Goal: Task Accomplishment & Management: Manage account settings

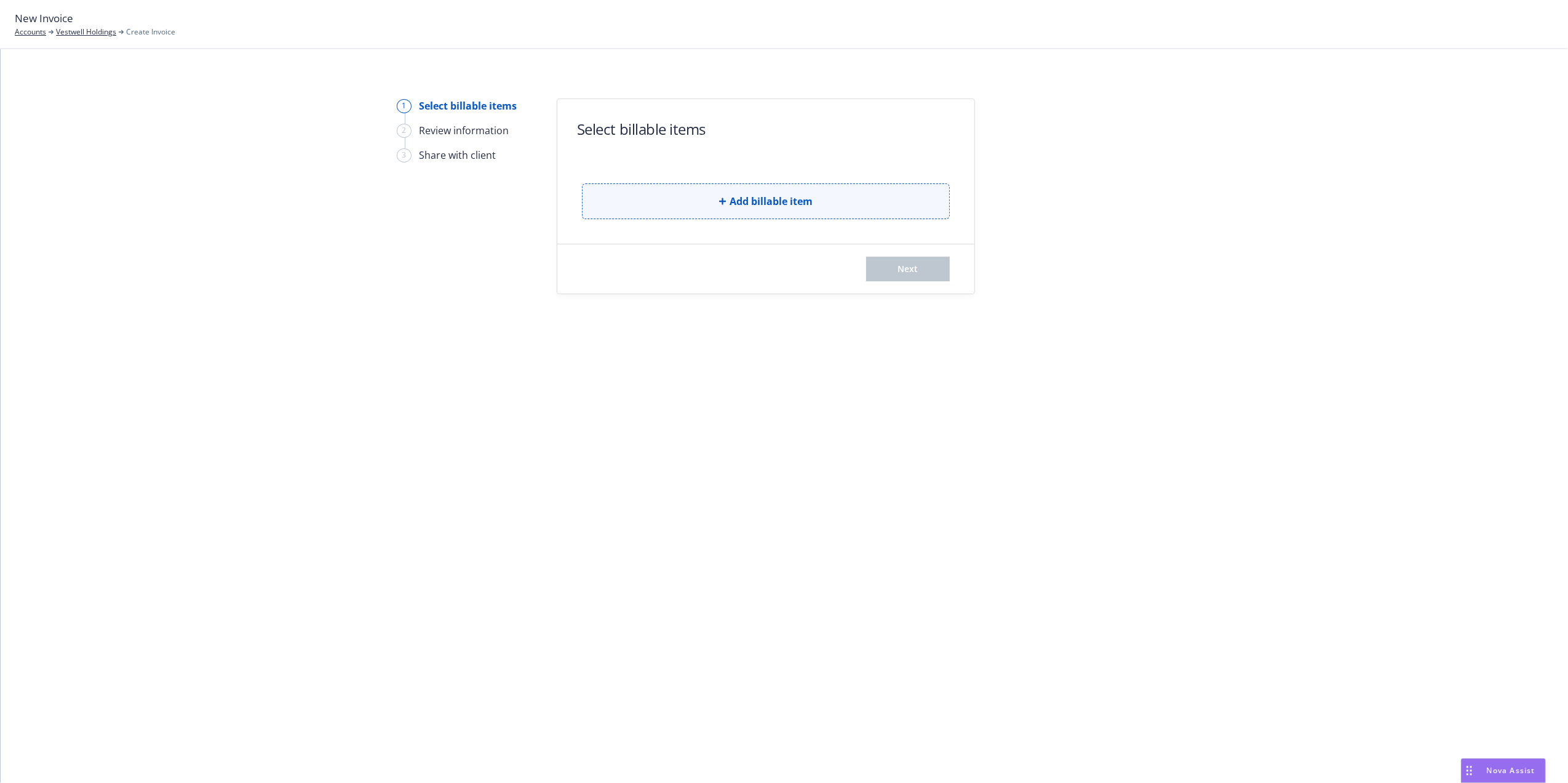
click at [710, 200] on button "Add billable item" at bounding box center [766, 201] width 368 height 35
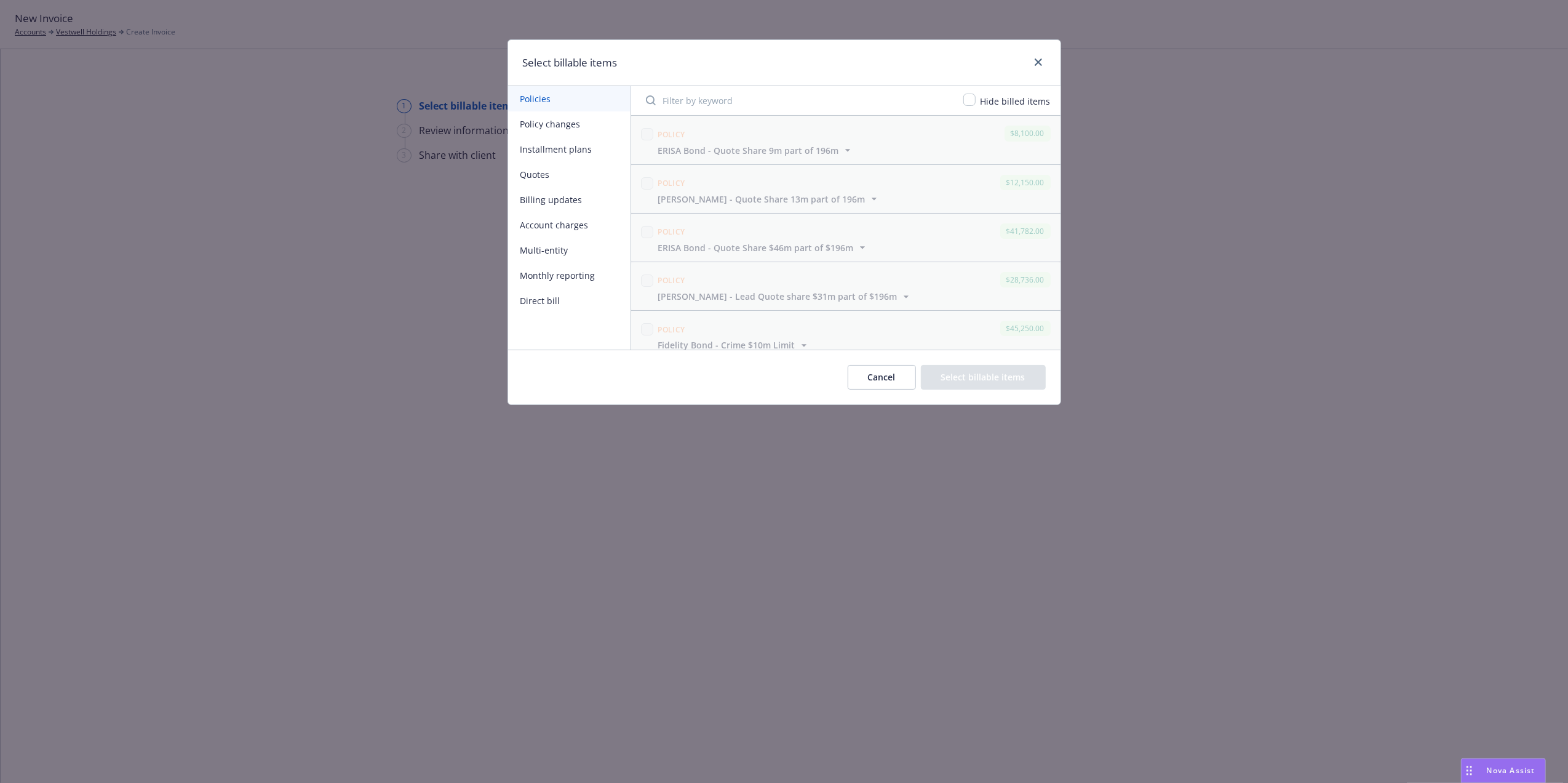
click at [567, 121] on button "Policy changes" at bounding box center [569, 124] width 123 height 25
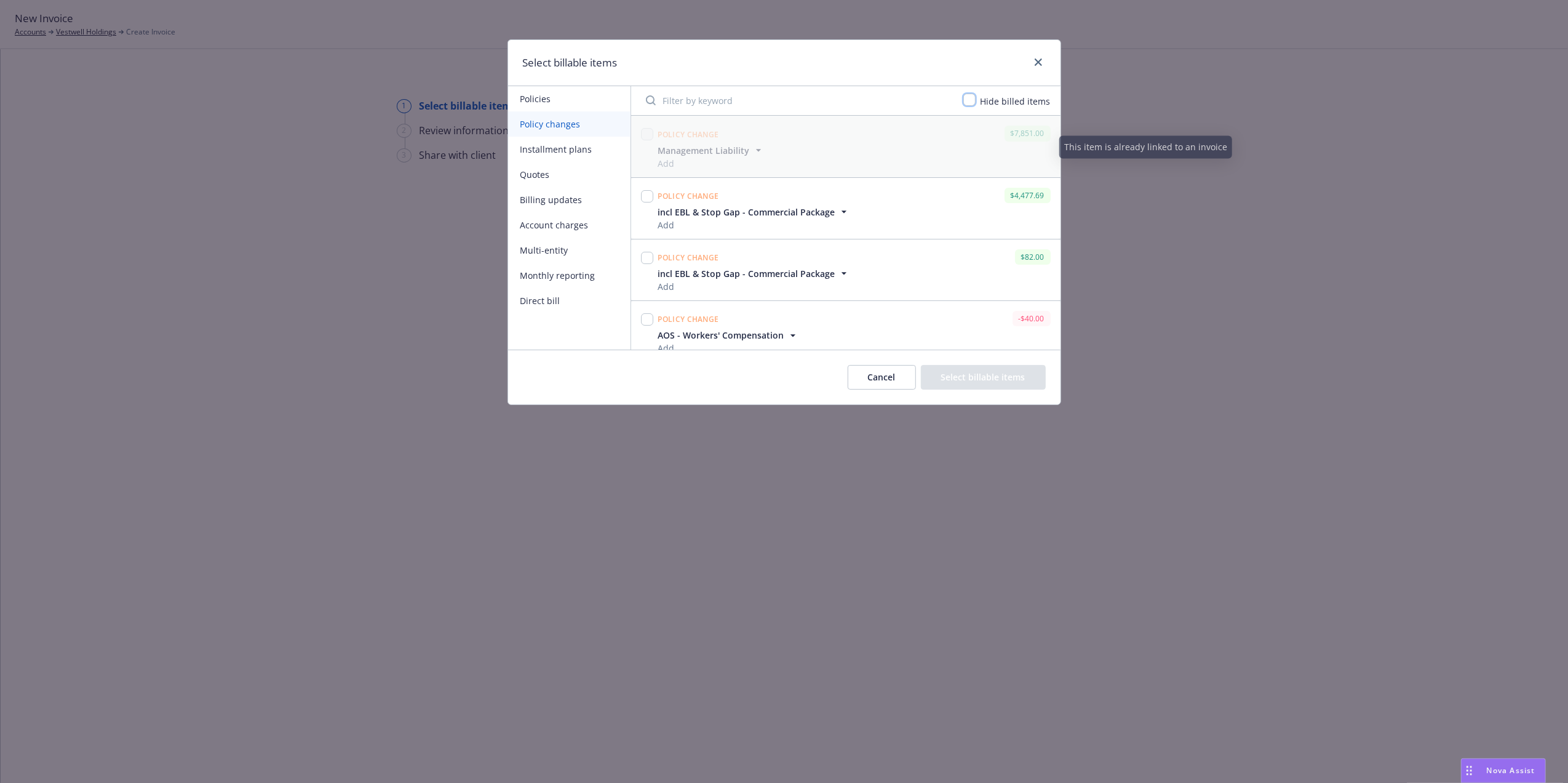
click at [975, 99] on input "checkbox" at bounding box center [969, 99] width 13 height 13
checkbox input "true"
click at [645, 130] on input "checkbox" at bounding box center [647, 134] width 13 height 13
checkbox input "true"
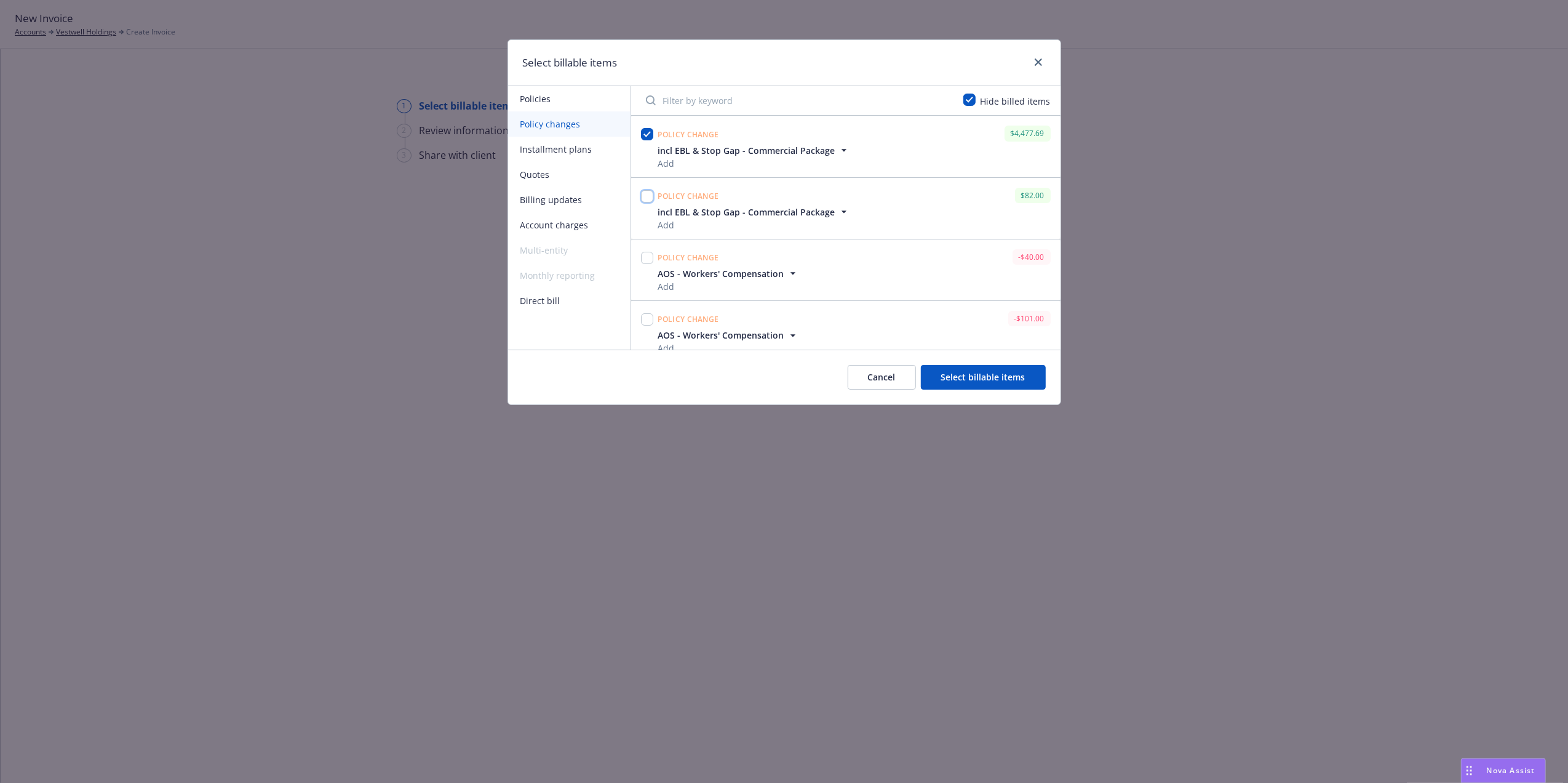
click at [648, 193] on input "checkbox" at bounding box center [647, 196] width 13 height 13
checkbox input "true"
click at [645, 261] on input "checkbox" at bounding box center [647, 258] width 13 height 13
checkbox input "true"
click at [646, 320] on input "checkbox" at bounding box center [647, 319] width 13 height 13
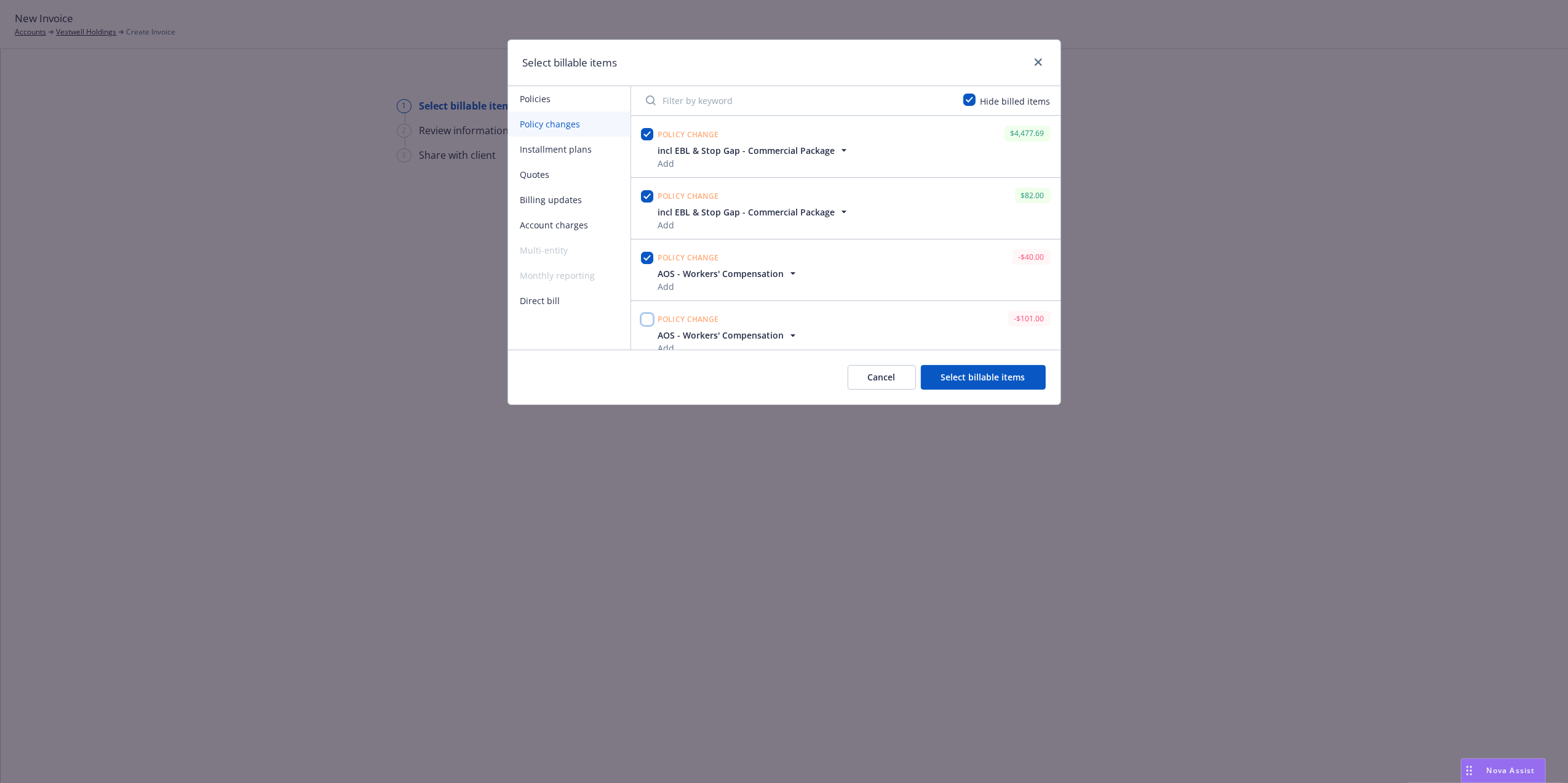
checkbox input "true"
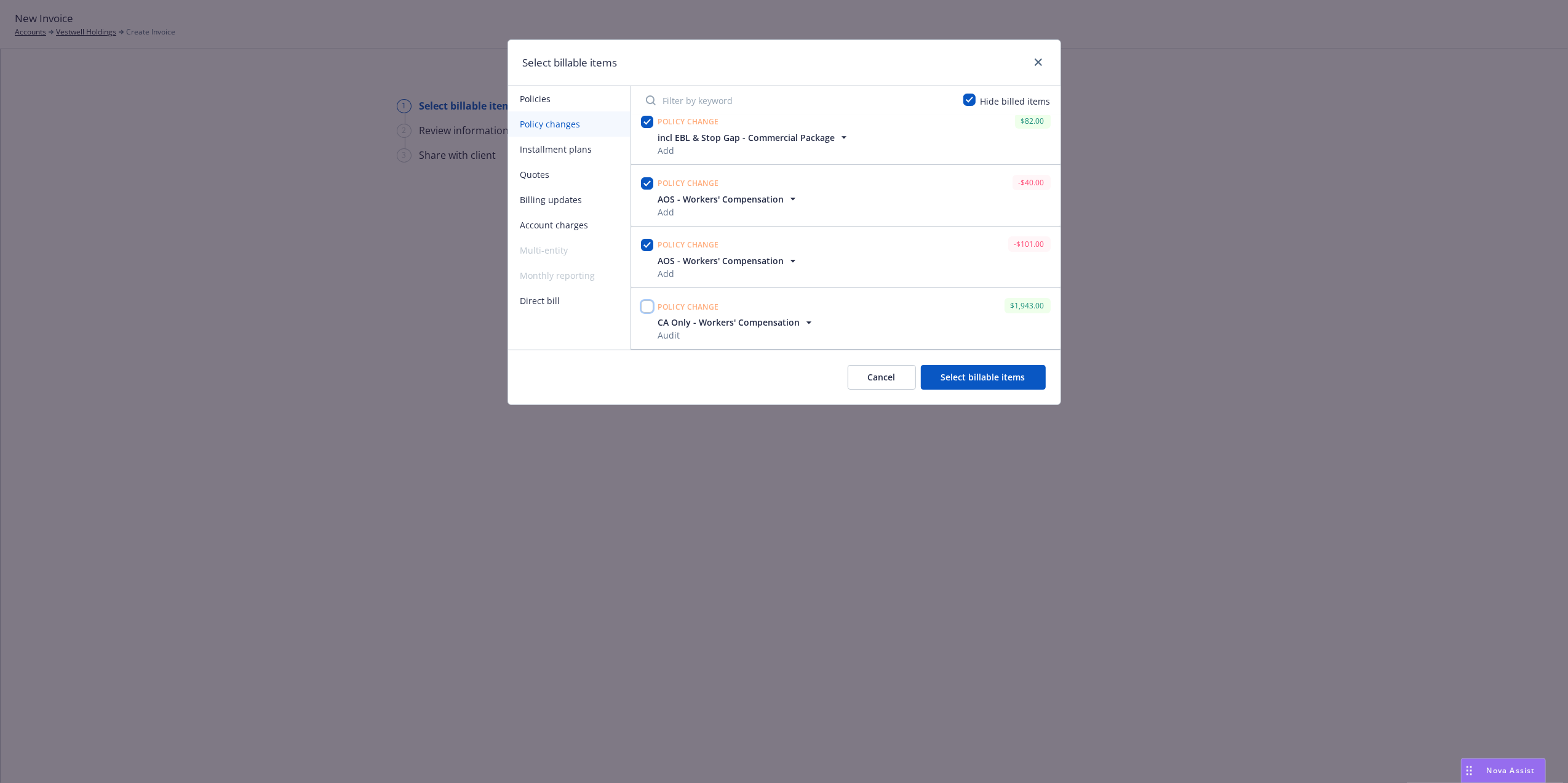
click at [648, 307] on input "checkbox" at bounding box center [647, 306] width 13 height 13
checkbox input "true"
click at [790, 323] on span "CA Only - Workers' Compensation" at bounding box center [729, 322] width 142 height 13
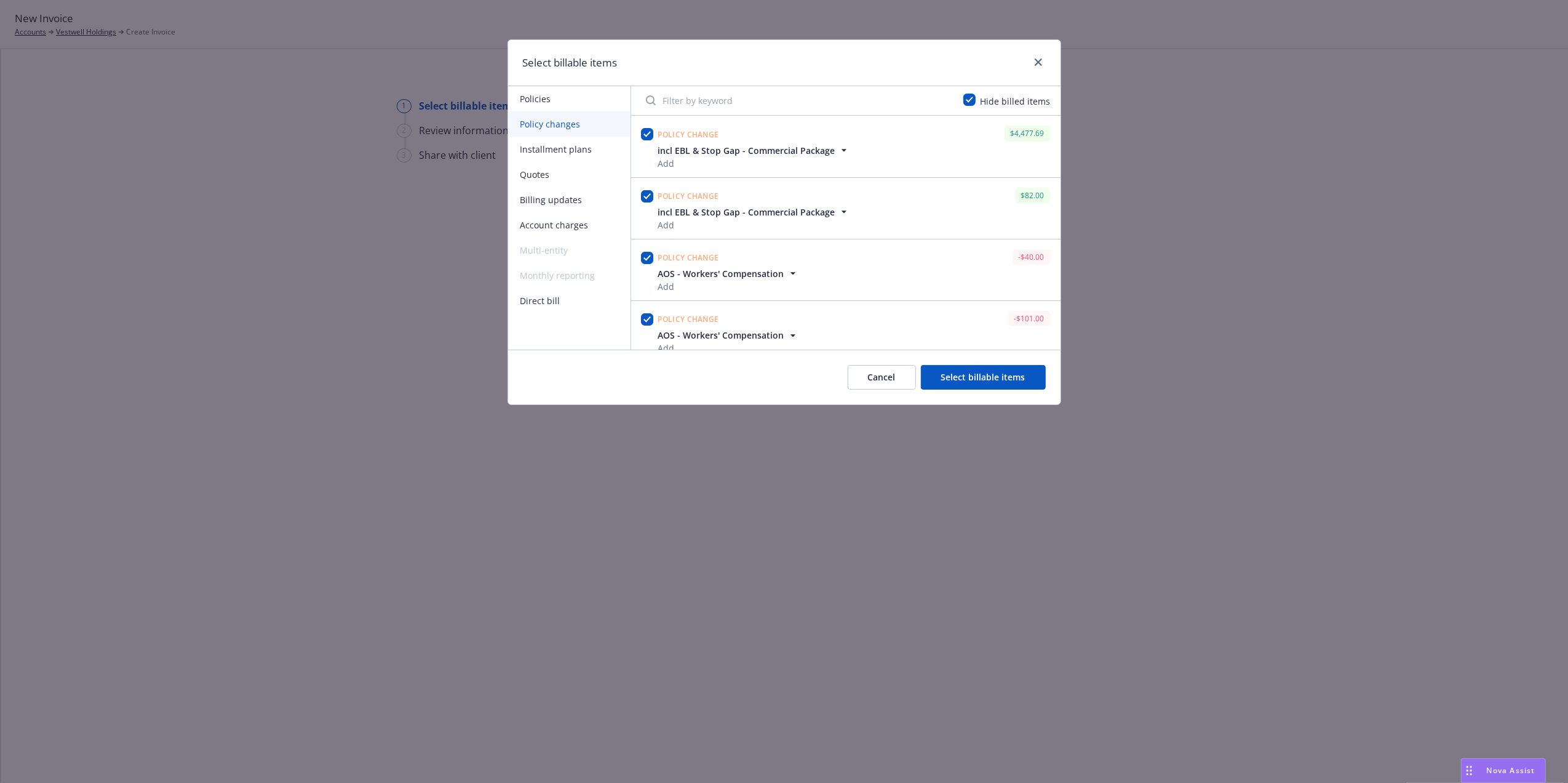
click at [820, 213] on span "incl EBL & Stop Gap - Commercial Package" at bounding box center [747, 212] width 177 height 13
click at [818, 213] on span "incl EBL & Stop Gap - Commercial Package" at bounding box center [747, 212] width 177 height 13
click at [995, 373] on button "Select billable items" at bounding box center [983, 376] width 125 height 24
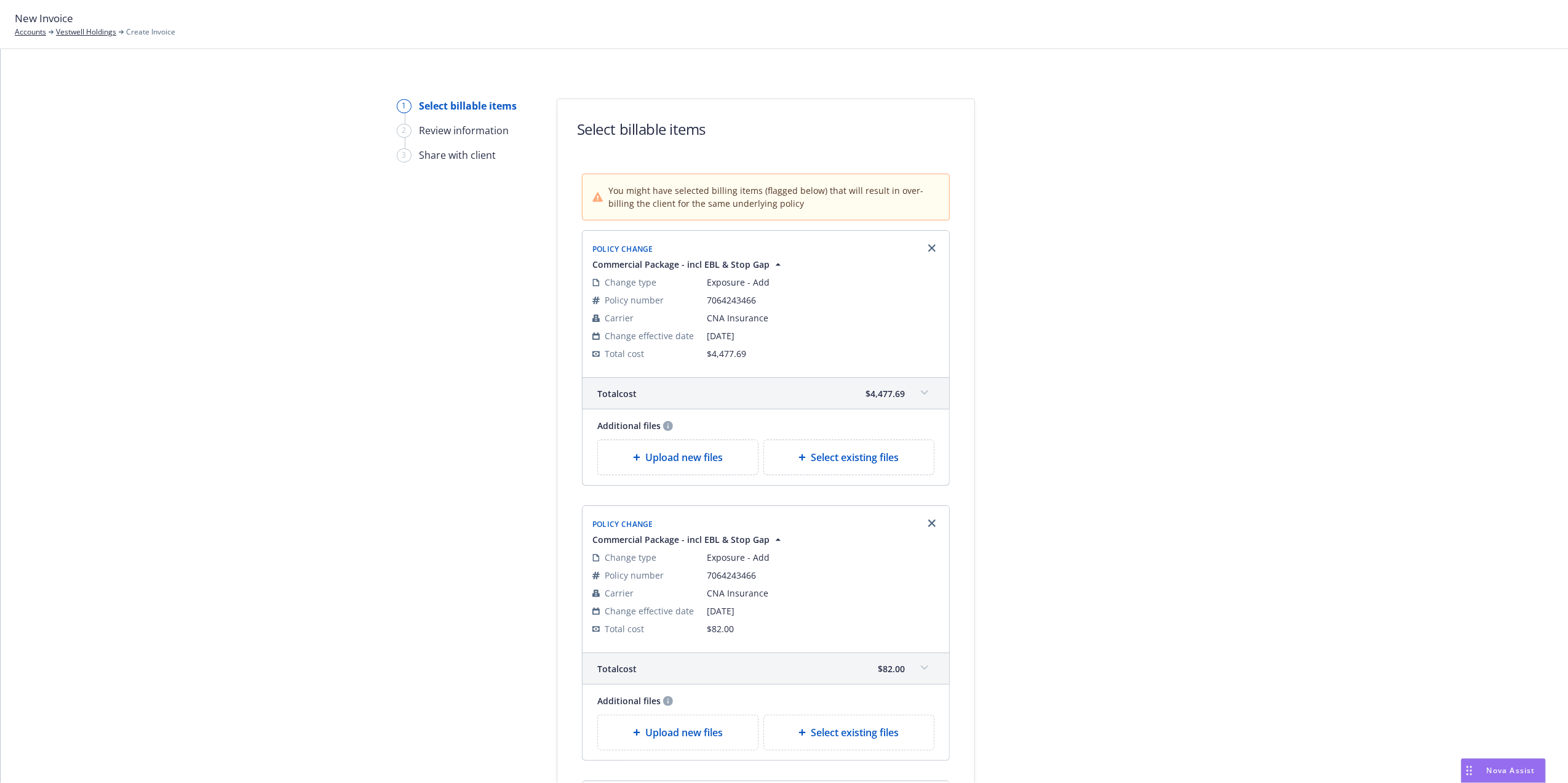
scroll to position [1020, 0]
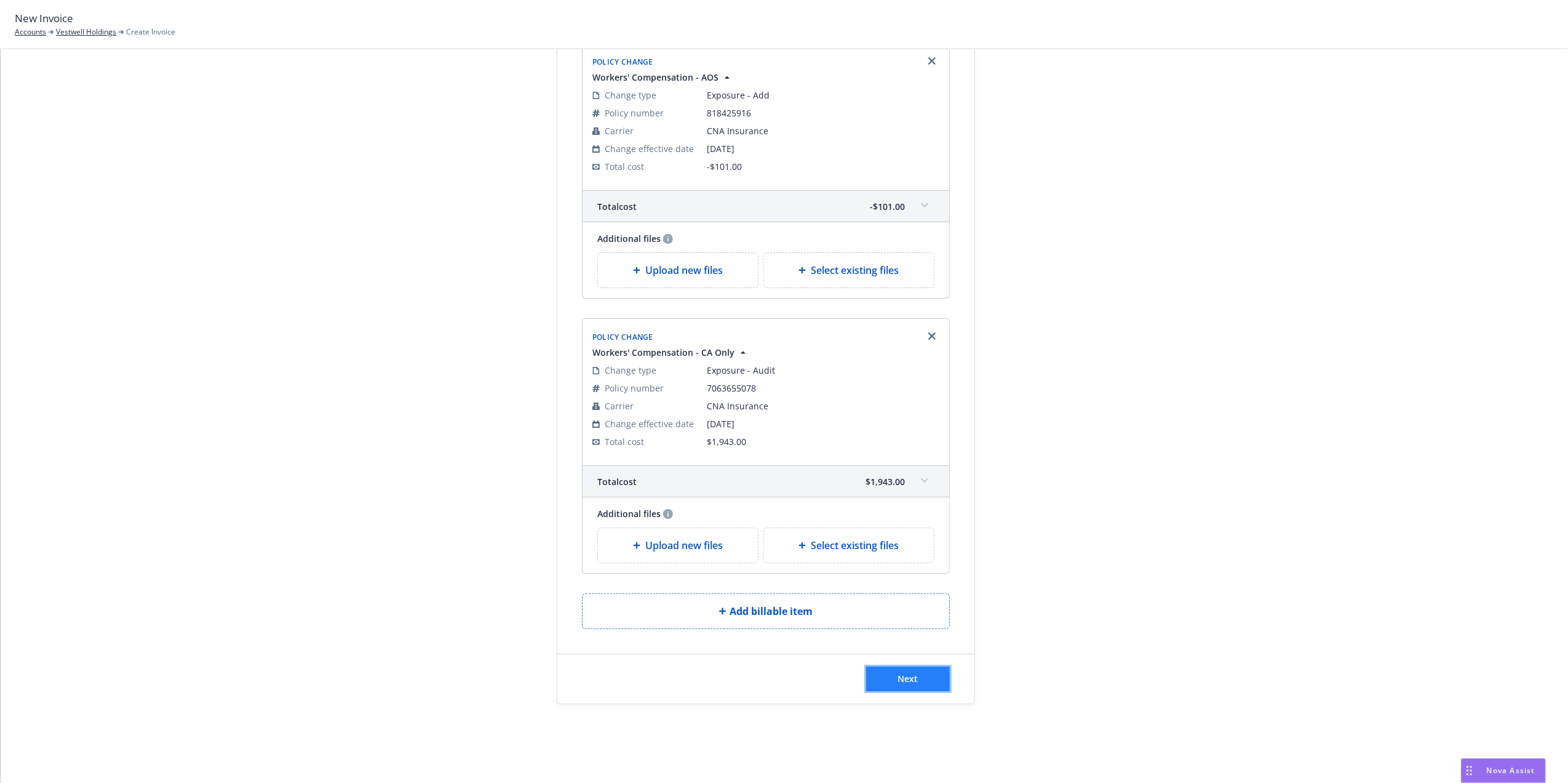
click at [889, 680] on button "Next" at bounding box center [908, 678] width 84 height 24
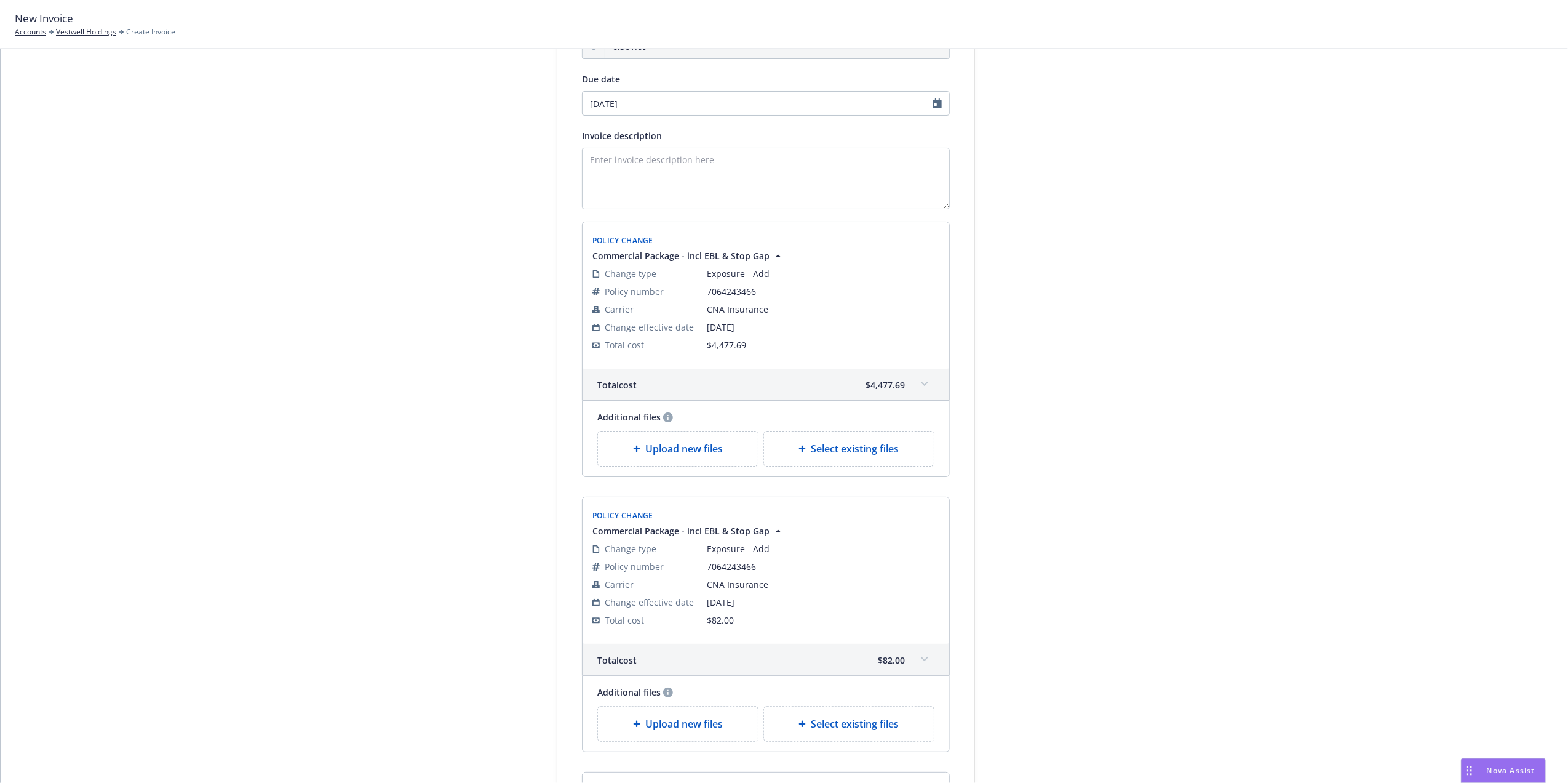
scroll to position [0, 0]
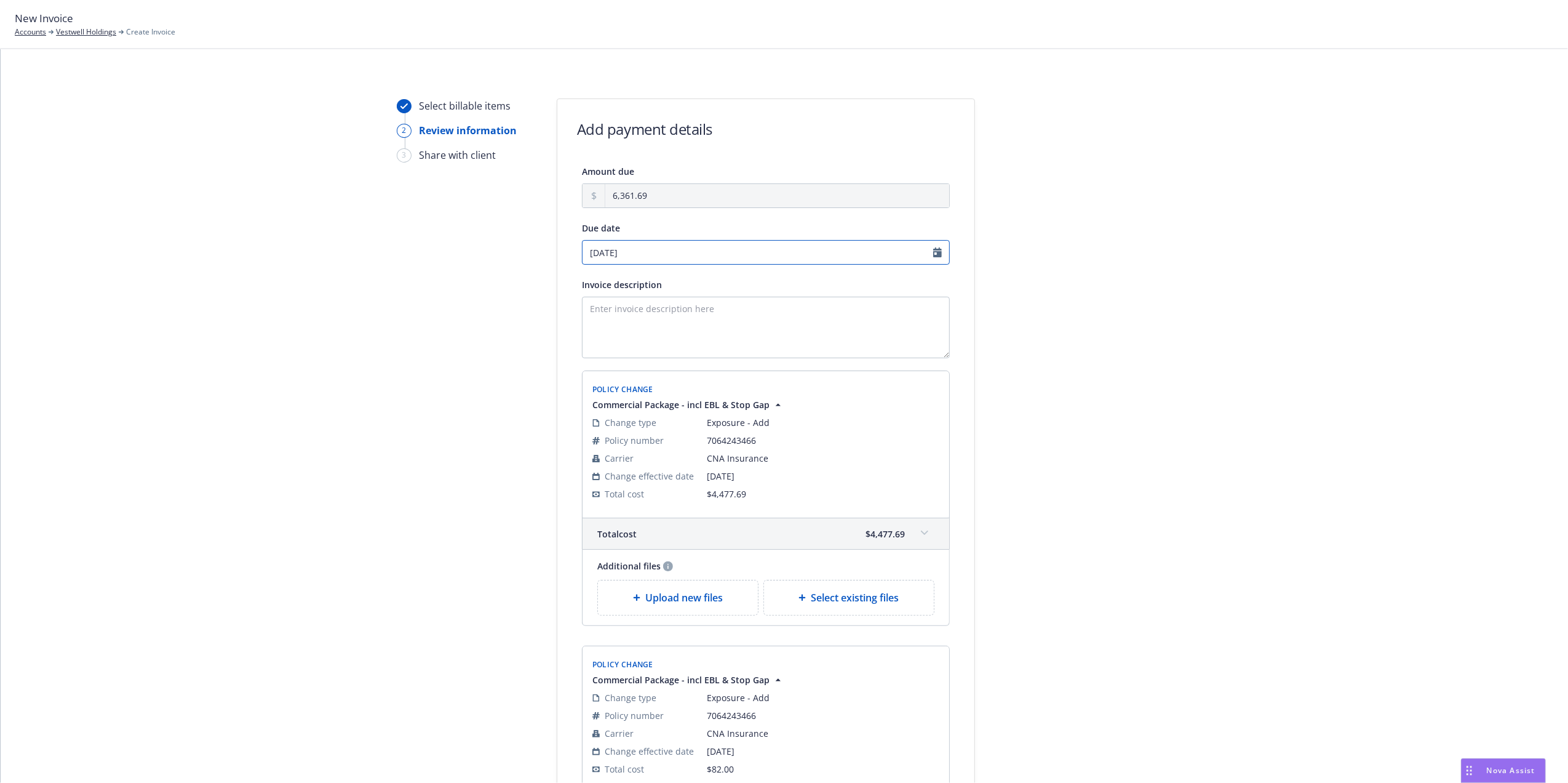
select select "September"
select select "2025"
click at [931, 249] on input "[DATE]" at bounding box center [766, 252] width 368 height 24
click at [590, 278] on icon "chevronLeft" at bounding box center [586, 278] width 8 height 8
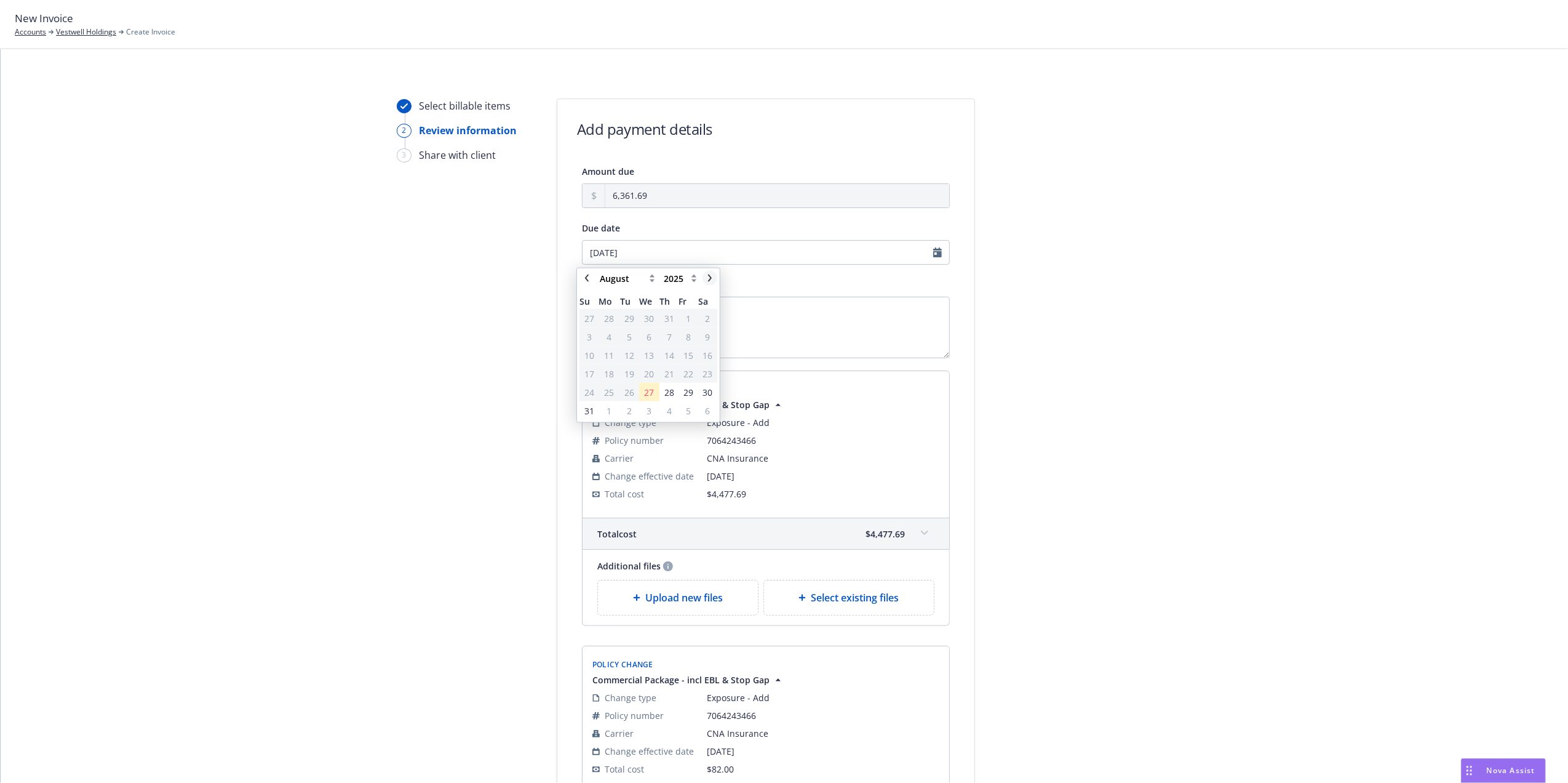
click at [715, 283] on link "chevronRight" at bounding box center [711, 278] width 15 height 15
select select "September"
click at [609, 337] on span "8" at bounding box center [610, 336] width 5 height 13
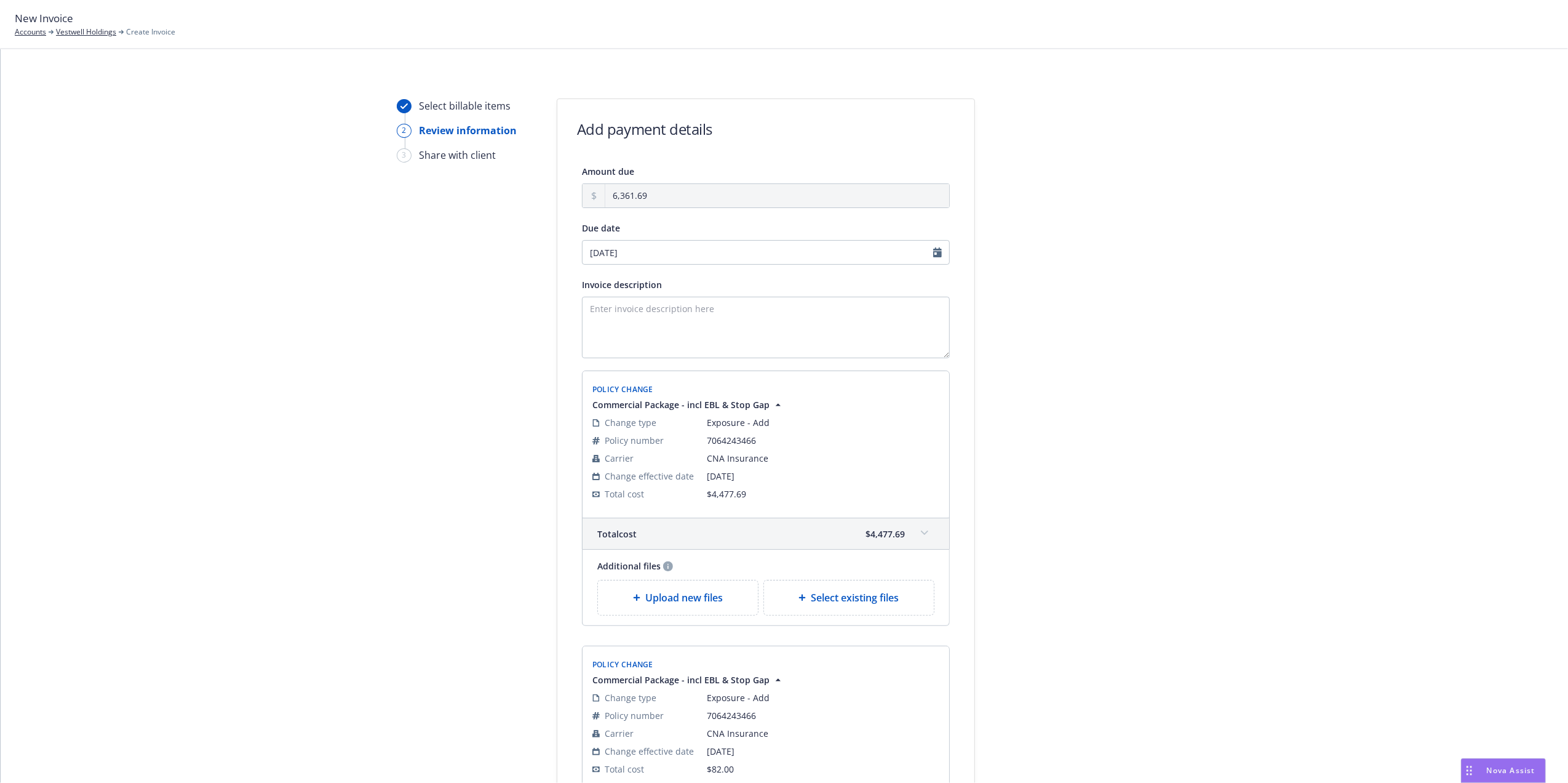
type input "[DATE]"
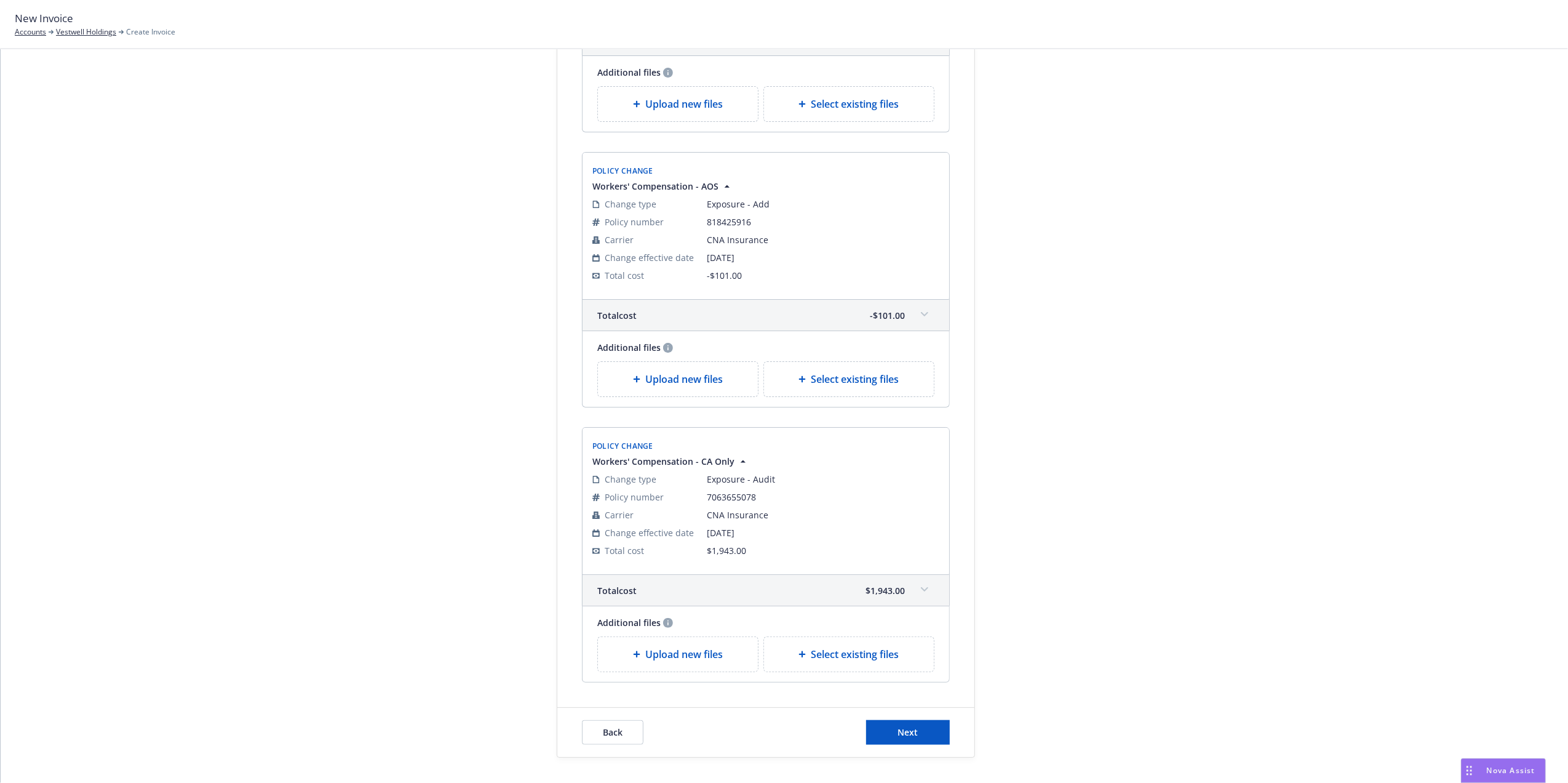
scroll to position [1104, 0]
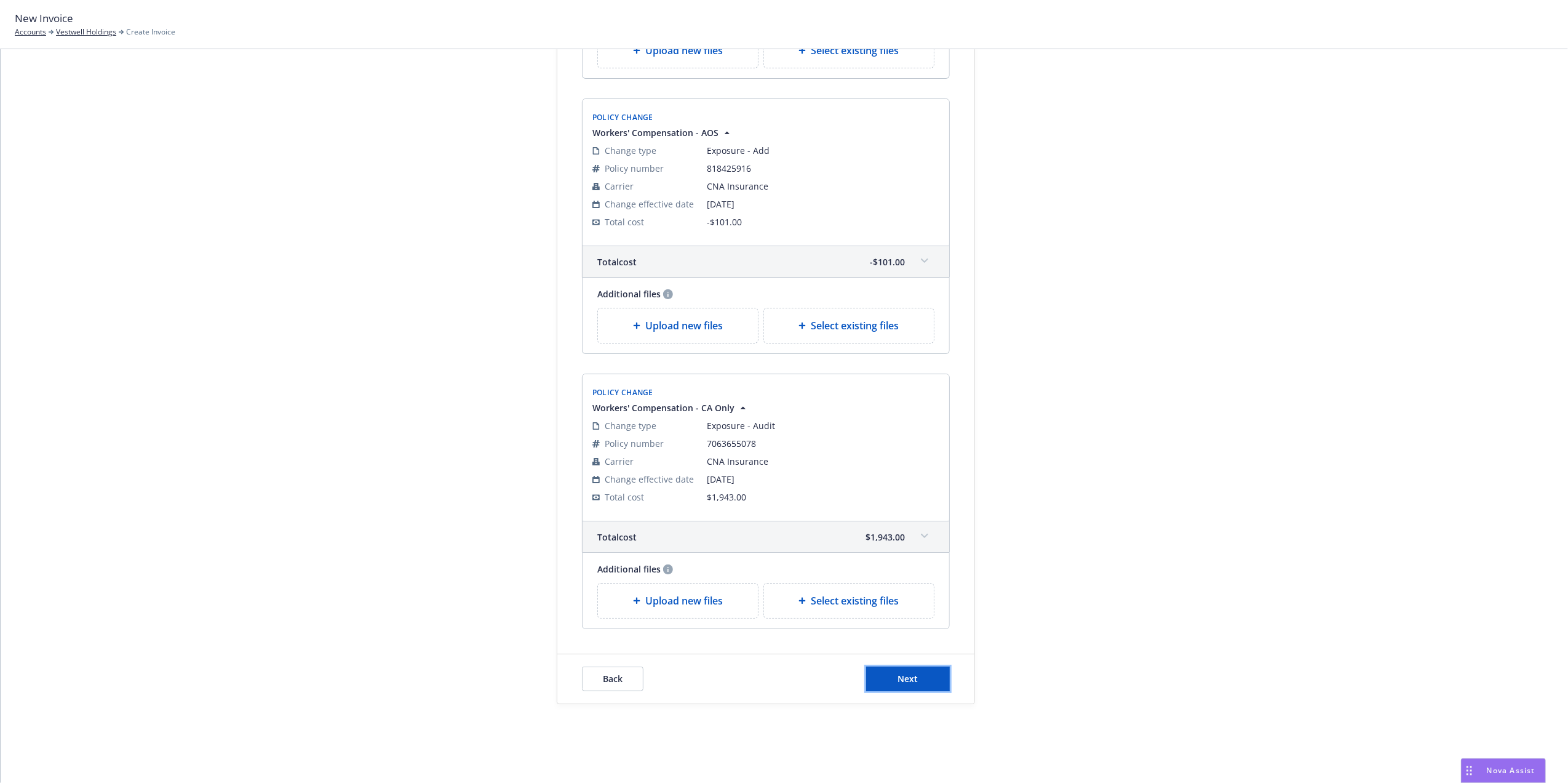
click at [928, 687] on button "Next" at bounding box center [908, 678] width 84 height 24
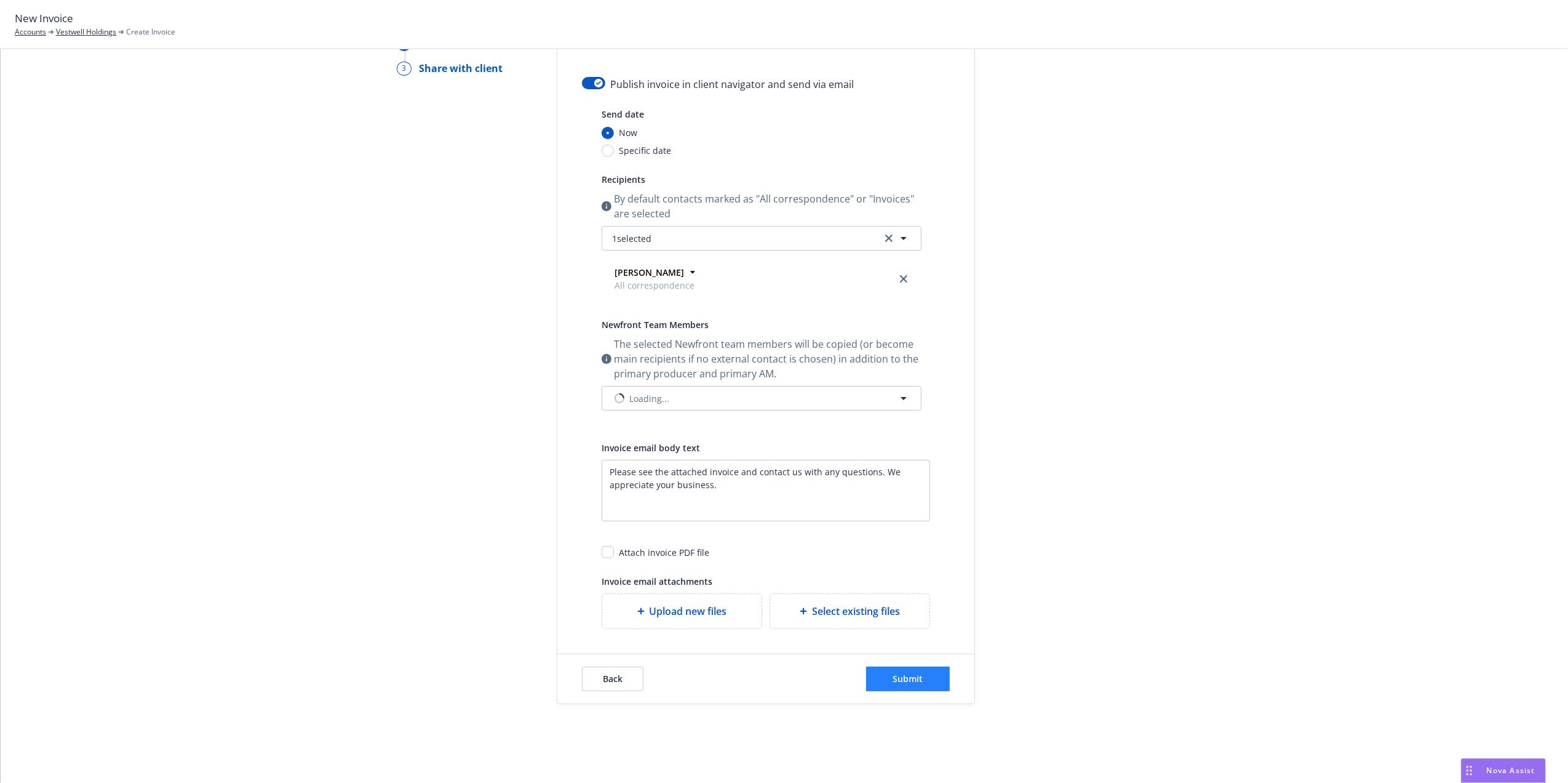
scroll to position [88, 0]
click at [585, 79] on button "button" at bounding box center [594, 83] width 24 height 13
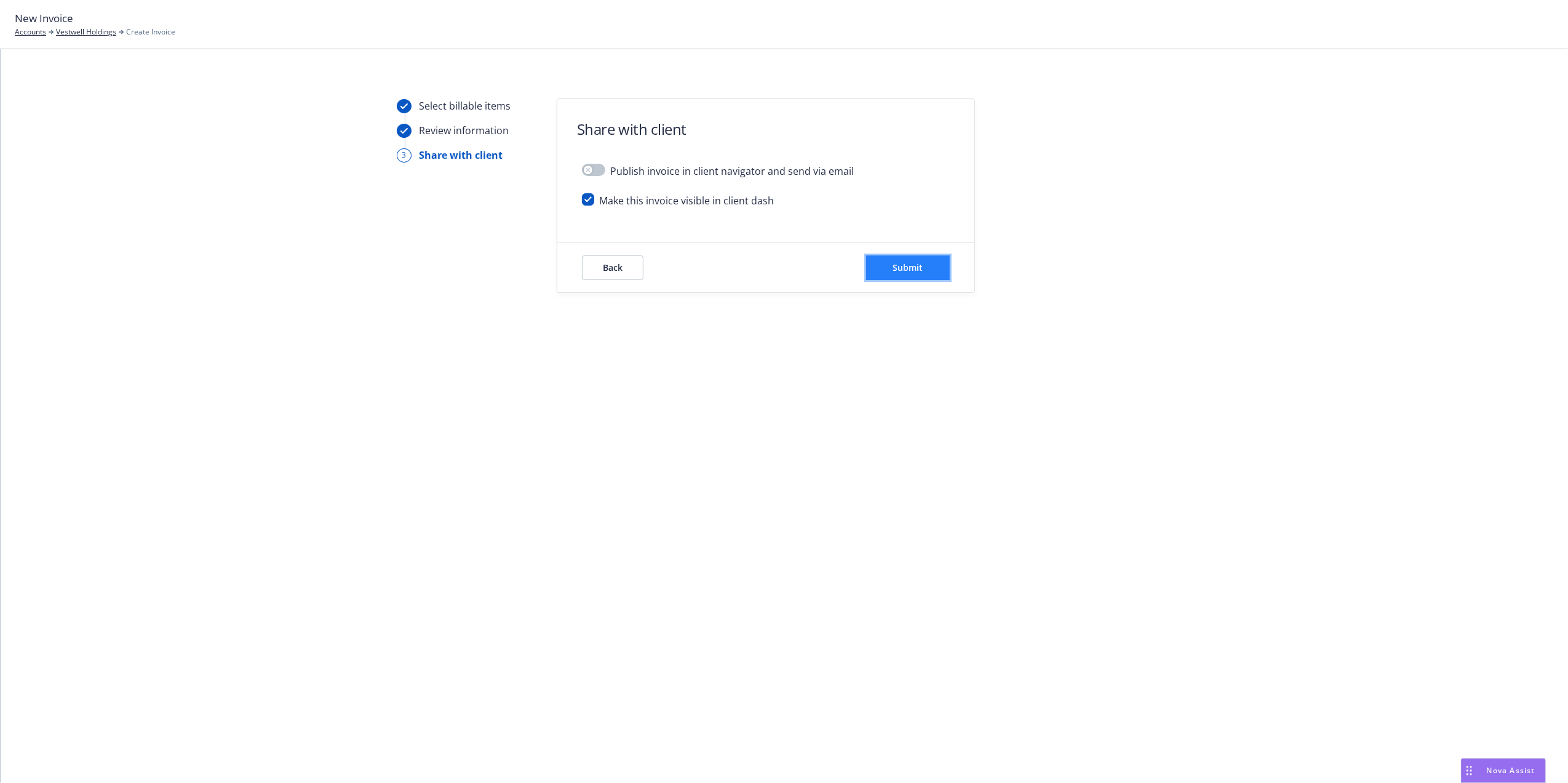
click at [919, 271] on span "Submit" at bounding box center [909, 267] width 30 height 12
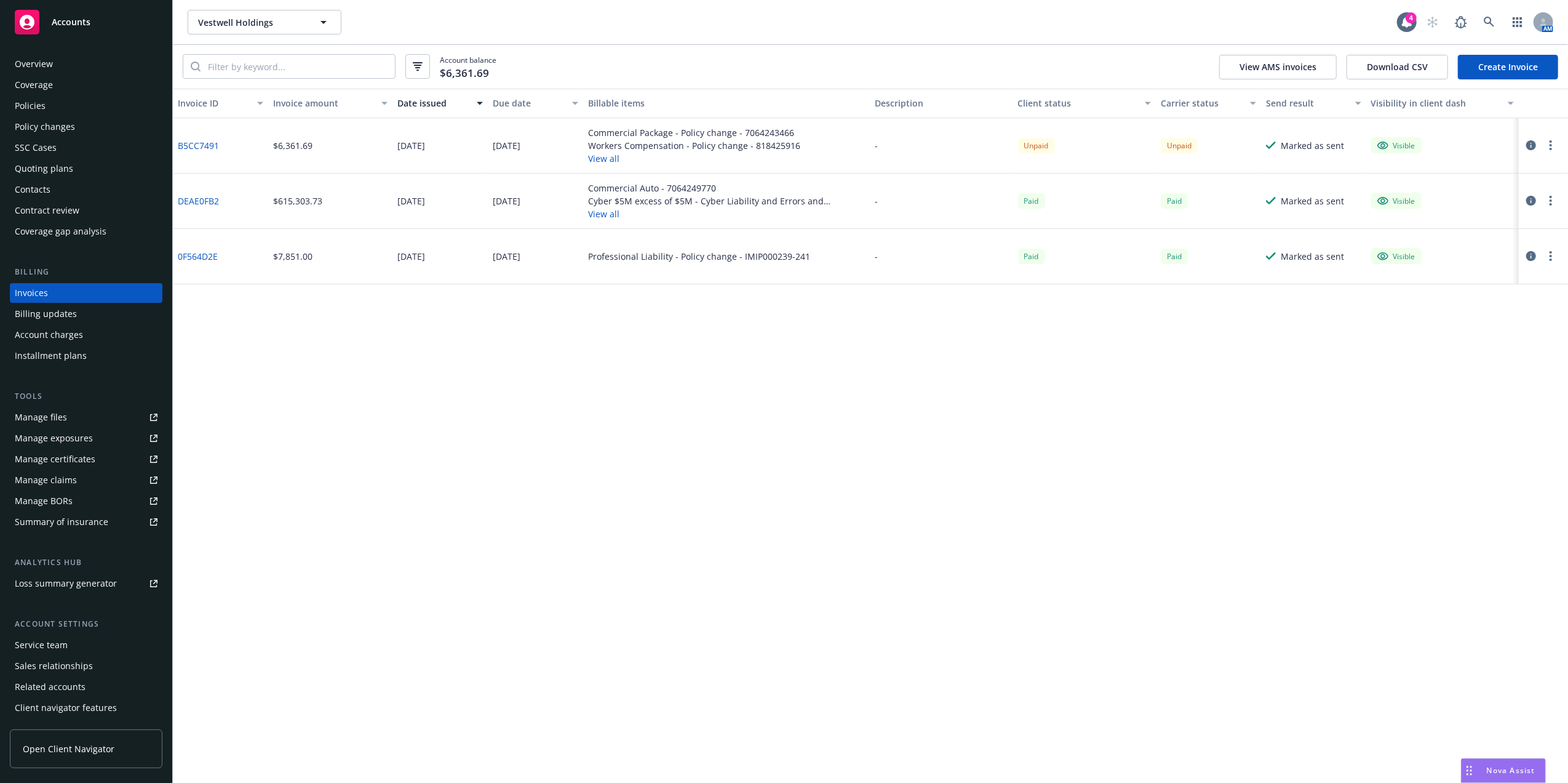
click at [208, 144] on link "B5CC7491" at bounding box center [198, 145] width 41 height 13
click at [75, 103] on div "Policies" at bounding box center [87, 105] width 143 height 19
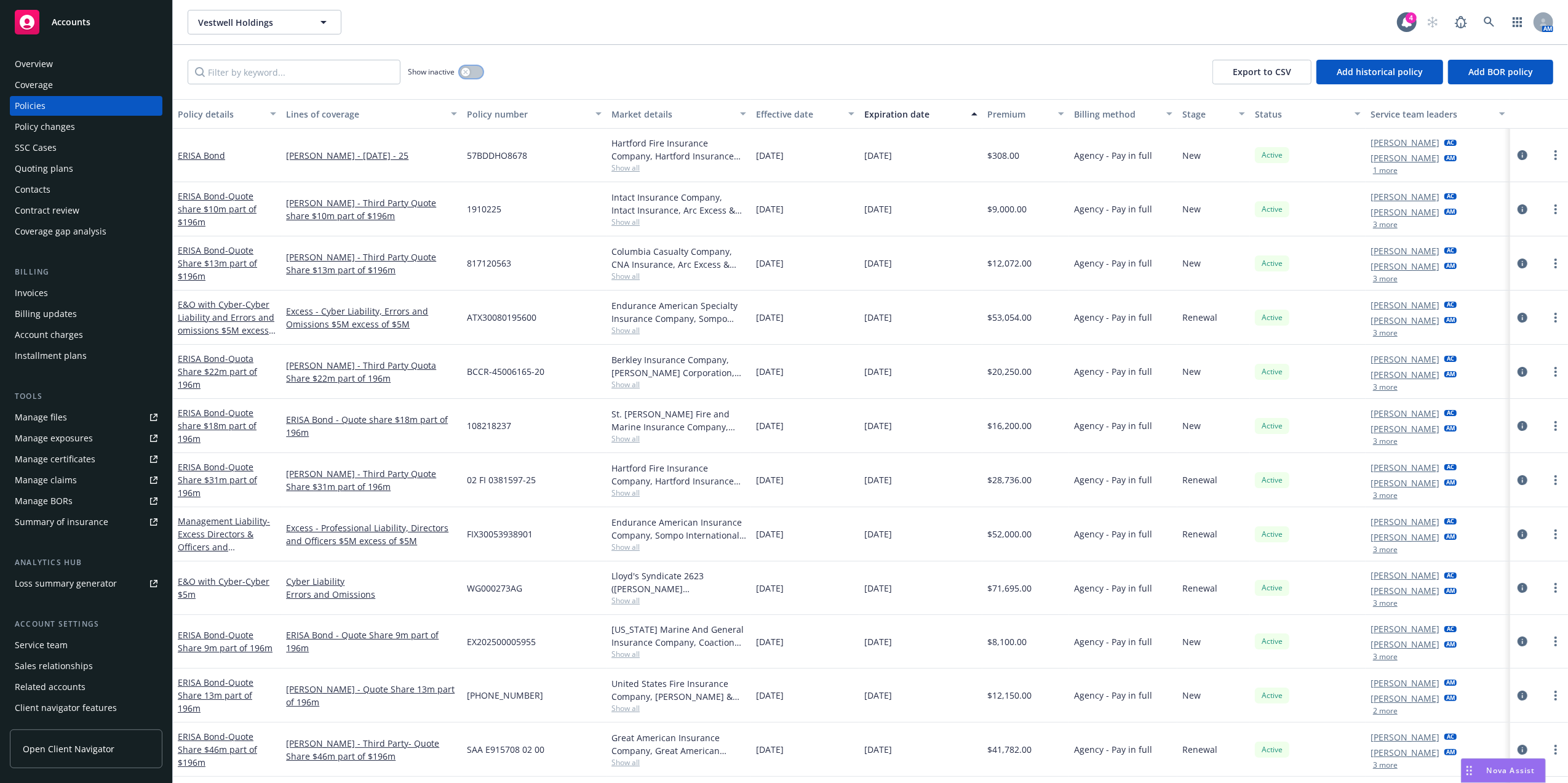
drag, startPoint x: 474, startPoint y: 69, endPoint x: 390, endPoint y: 80, distance: 84.7
click at [474, 69] on button "button" at bounding box center [471, 71] width 24 height 13
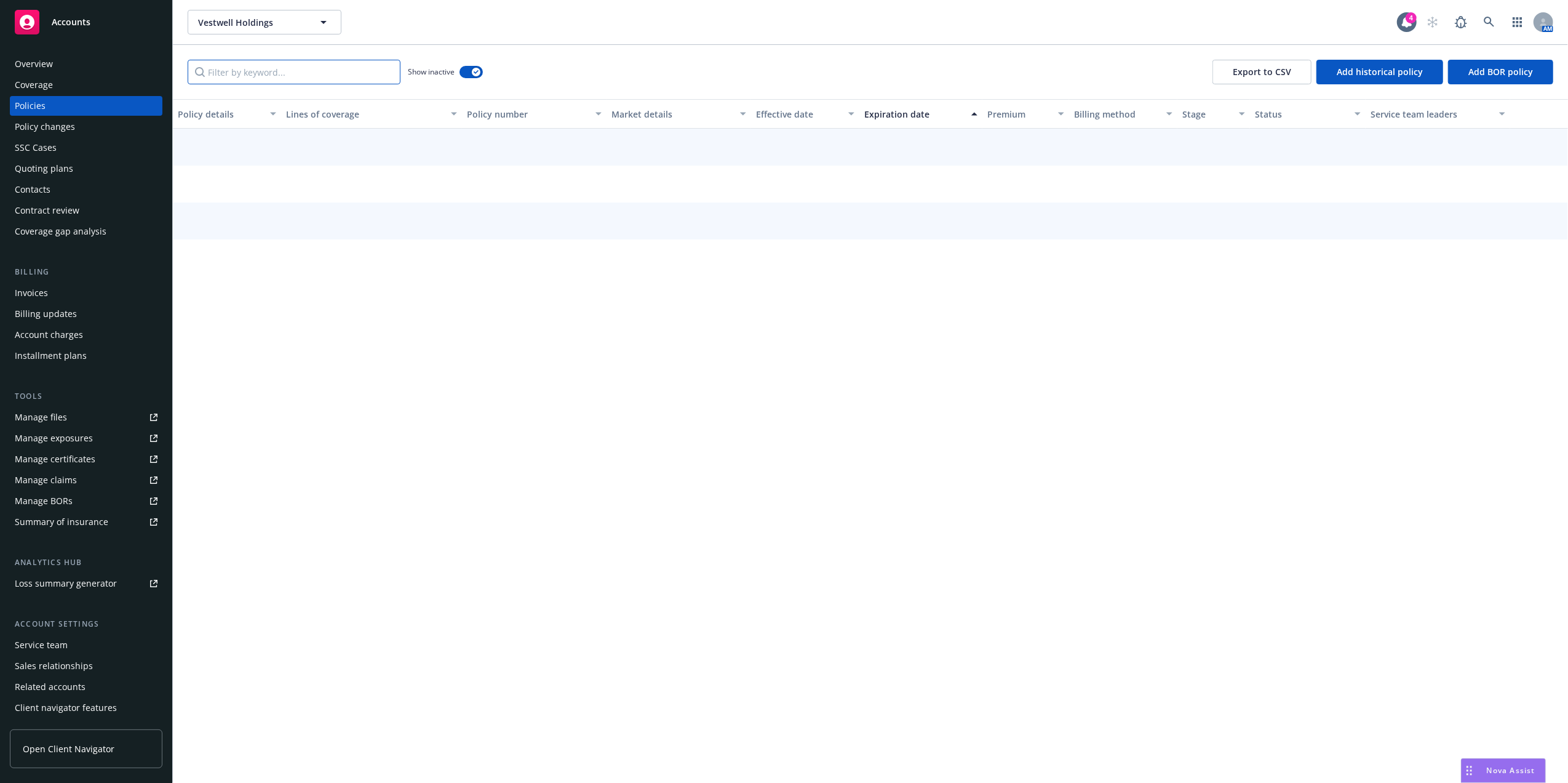
click at [317, 80] on input "Filter by keyword..." at bounding box center [293, 71] width 212 height 24
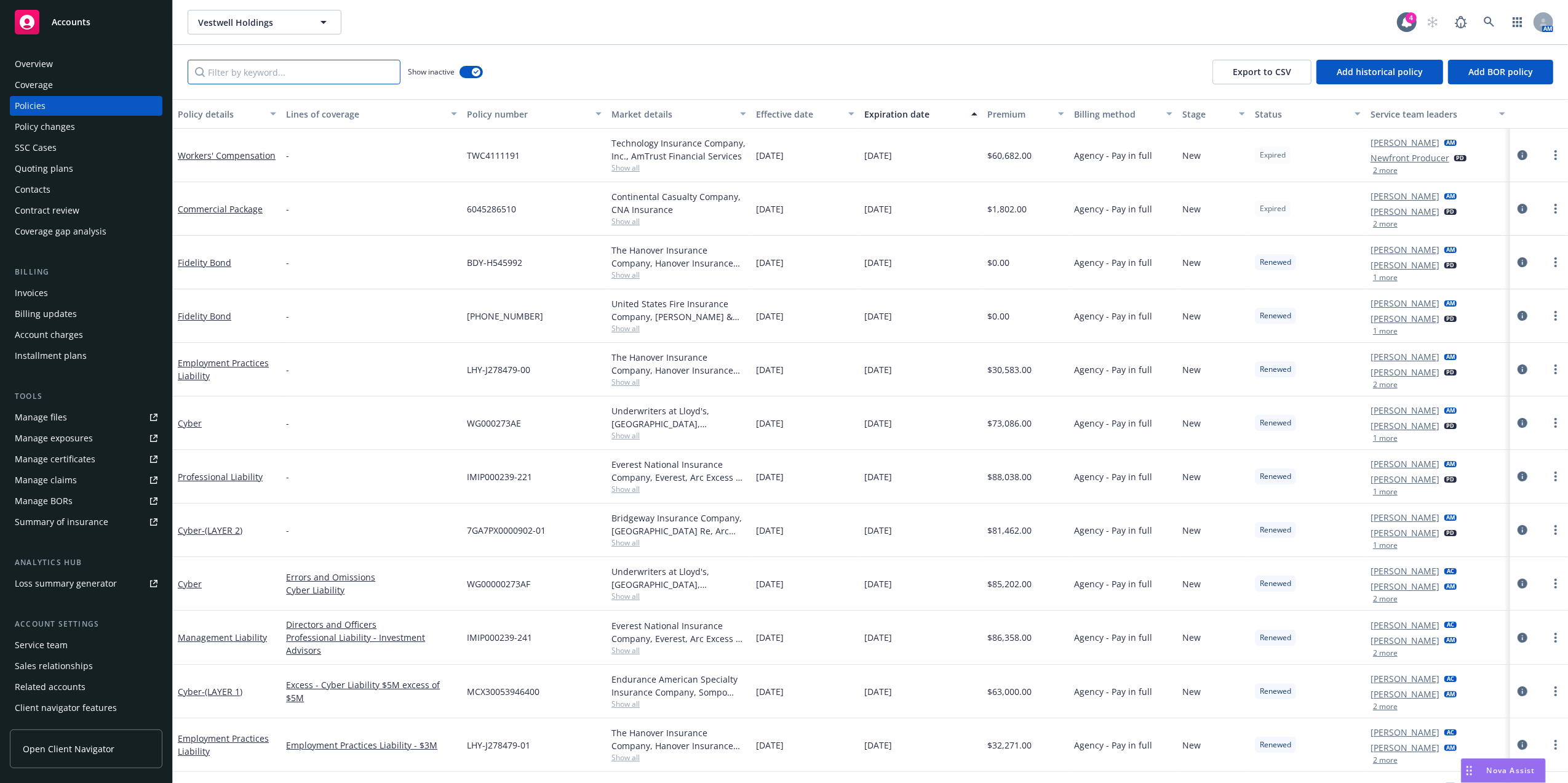
paste input "18425916"
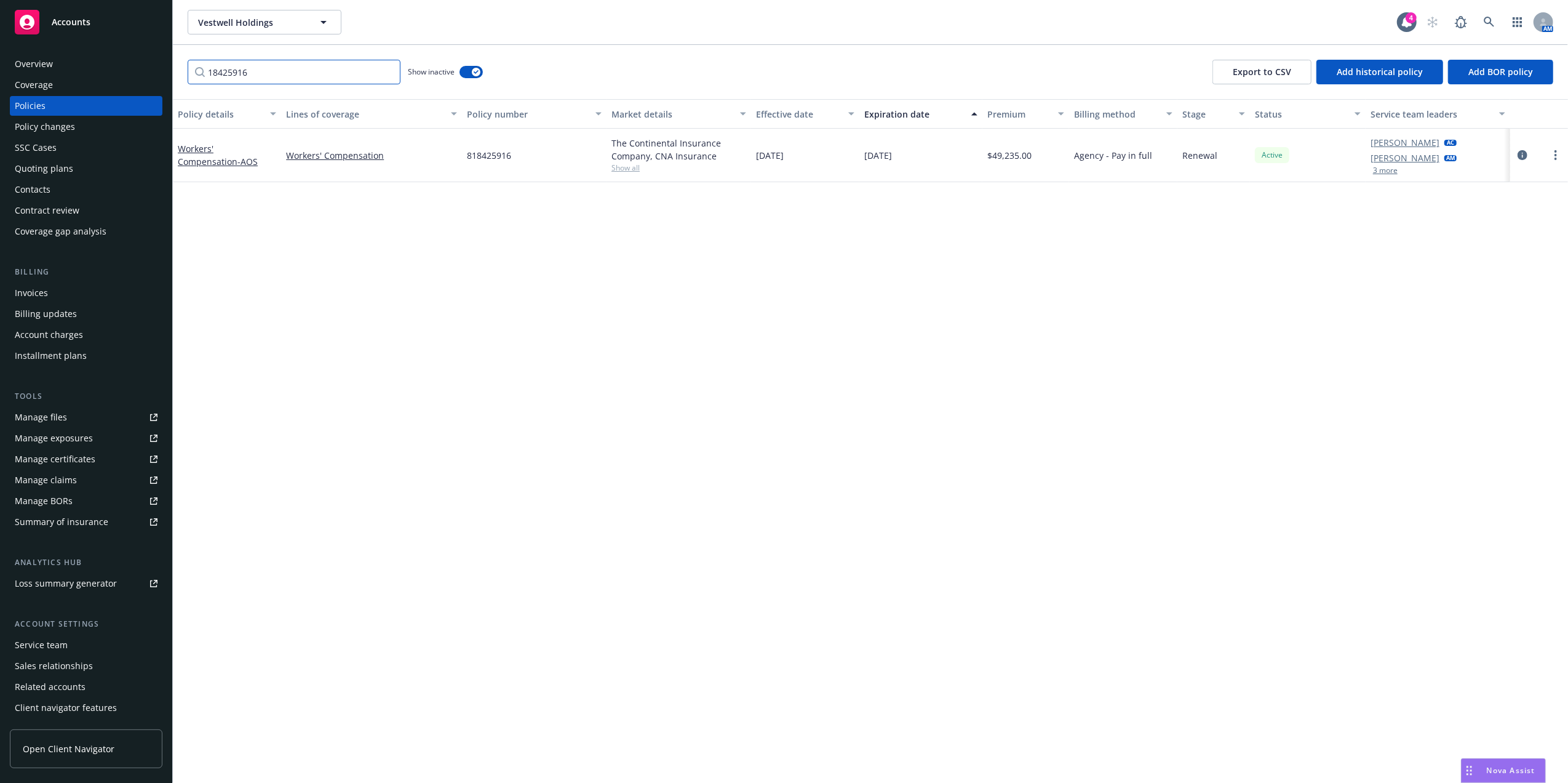
click at [203, 75] on input "18425916" at bounding box center [293, 71] width 212 height 24
drag, startPoint x: 315, startPoint y: 77, endPoint x: 136, endPoint y: 47, distance: 181.5
click at [131, 63] on div "Accounts Overview Coverage Policies Policy changes SSC Cases Quoting plans Cont…" at bounding box center [784, 392] width 1568 height 783
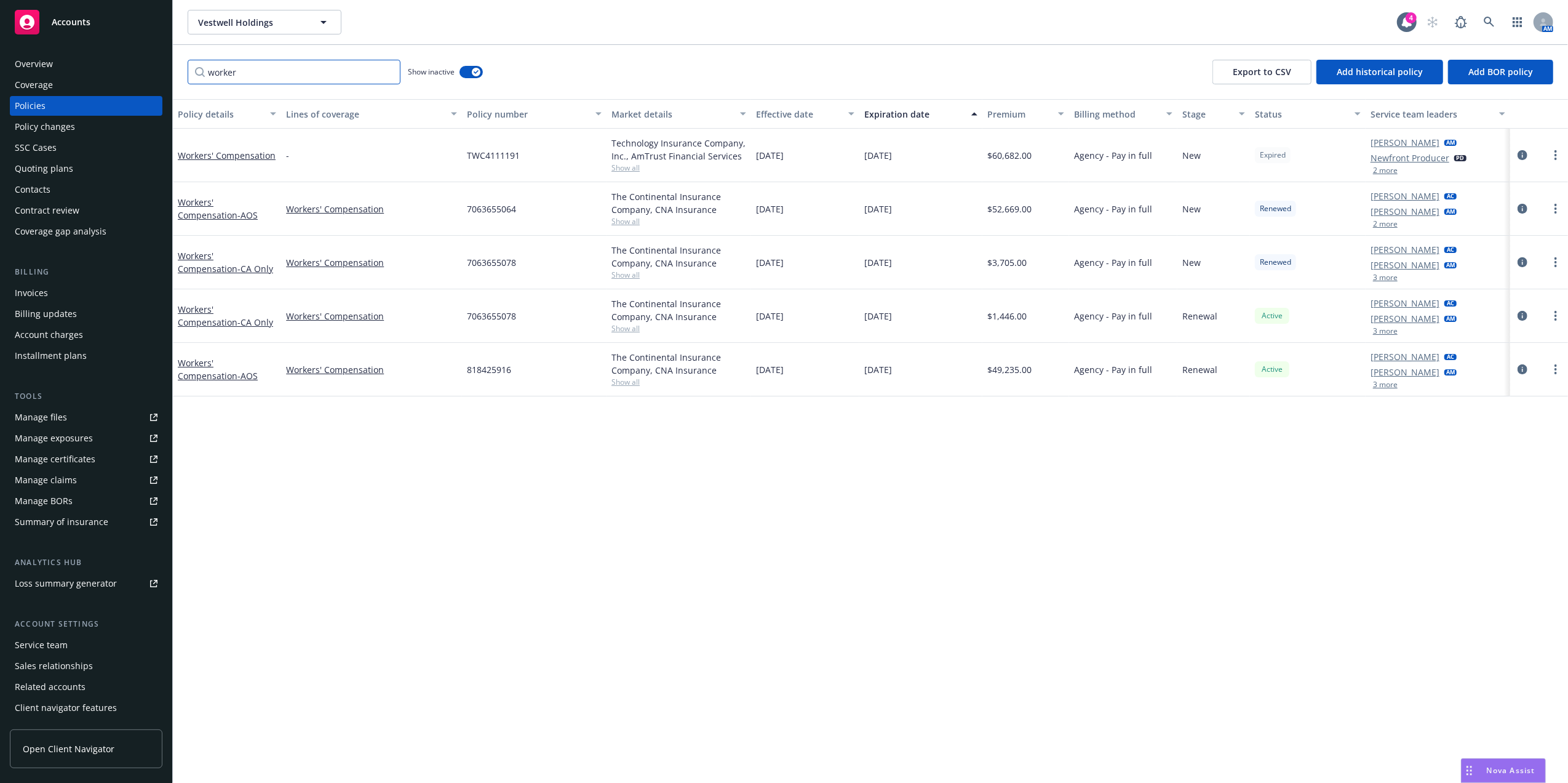
type input "worker"
click at [892, 119] on div "Expiration date" at bounding box center [914, 113] width 100 height 13
click at [784, 318] on span "[DATE]" at bounding box center [769, 315] width 28 height 13
click at [878, 312] on span "[DATE]" at bounding box center [878, 315] width 28 height 13
click at [604, 230] on div "7063655078" at bounding box center [534, 209] width 144 height 54
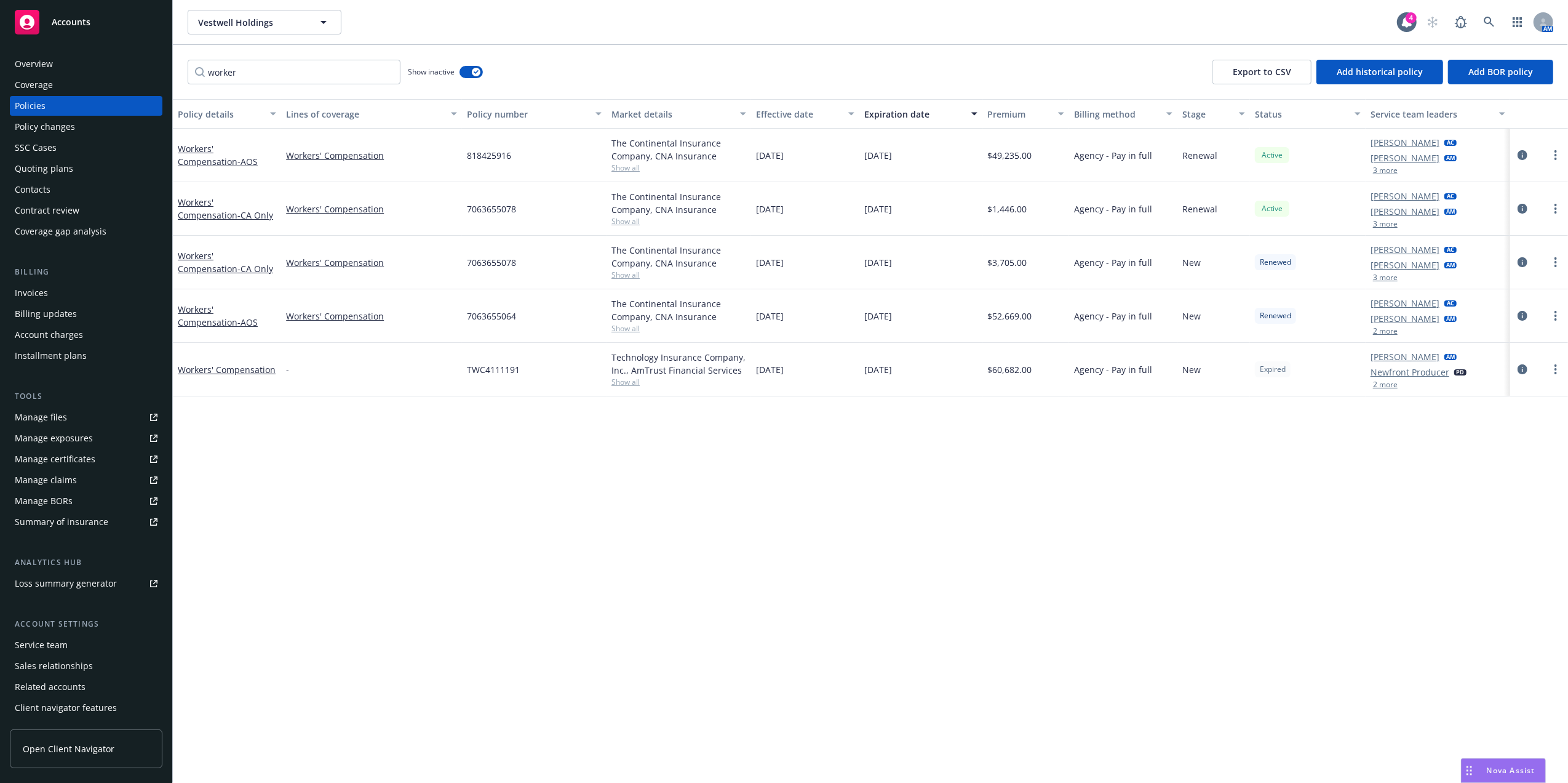
click at [892, 312] on span "[DATE]" at bounding box center [878, 315] width 28 height 13
click at [244, 307] on link "Workers' Compensation - AOS" at bounding box center [218, 315] width 80 height 24
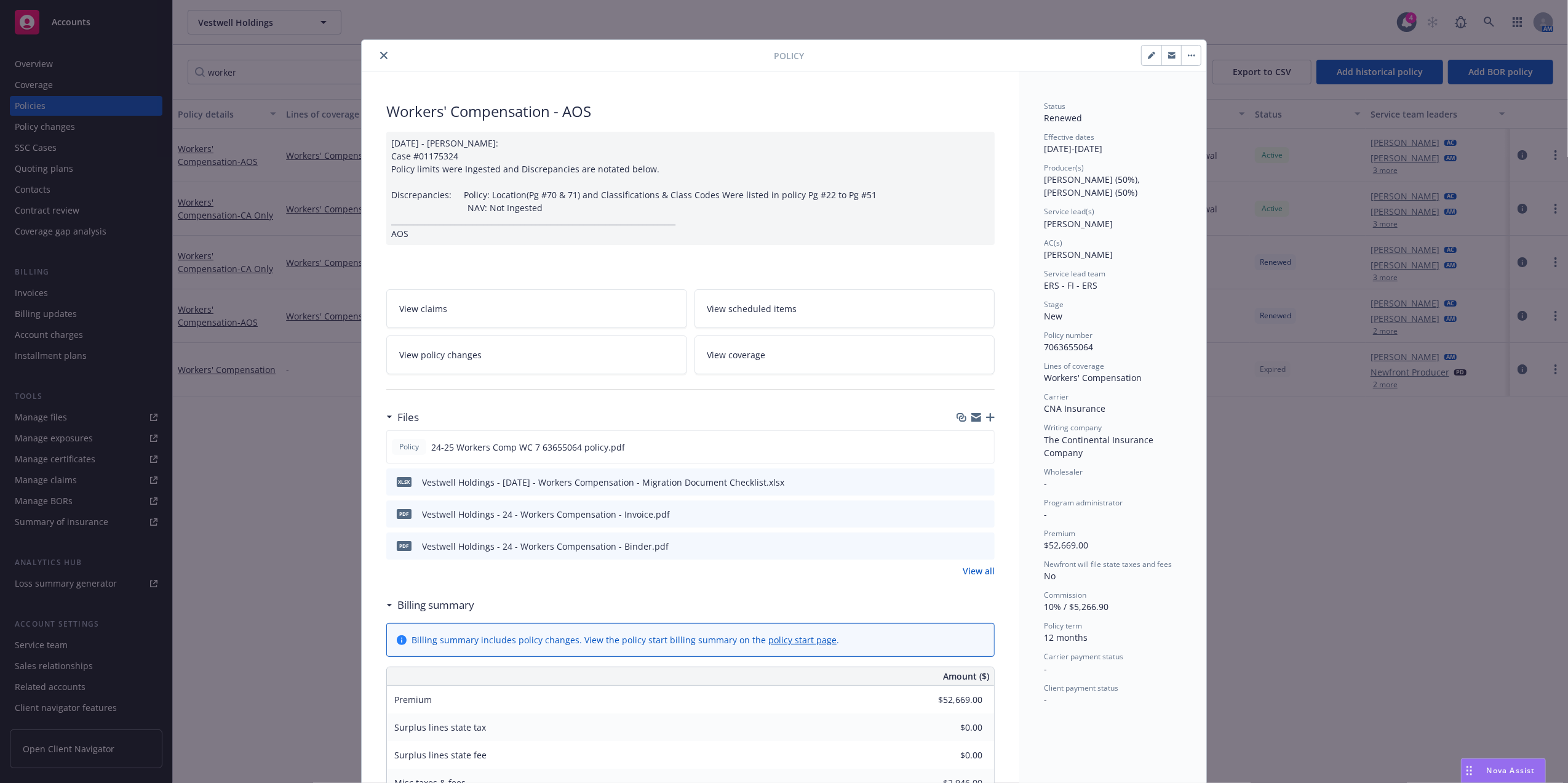
click at [986, 417] on icon "button" at bounding box center [990, 418] width 8 height 8
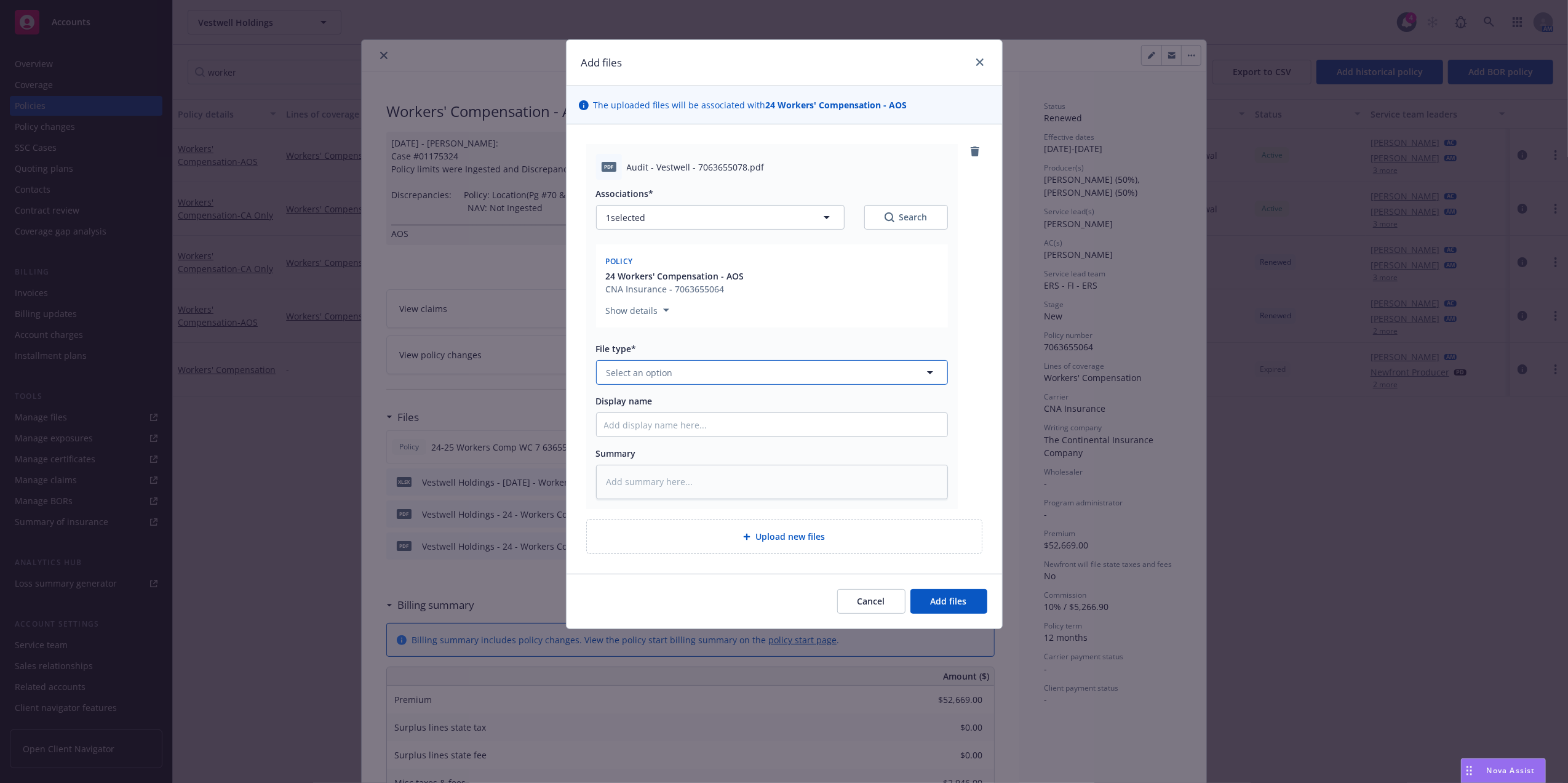
click at [666, 374] on span "Select an option" at bounding box center [639, 372] width 66 height 13
type input "au"
click at [683, 411] on div "Audits" at bounding box center [772, 406] width 336 height 18
click at [960, 599] on span "Add files" at bounding box center [948, 601] width 36 height 12
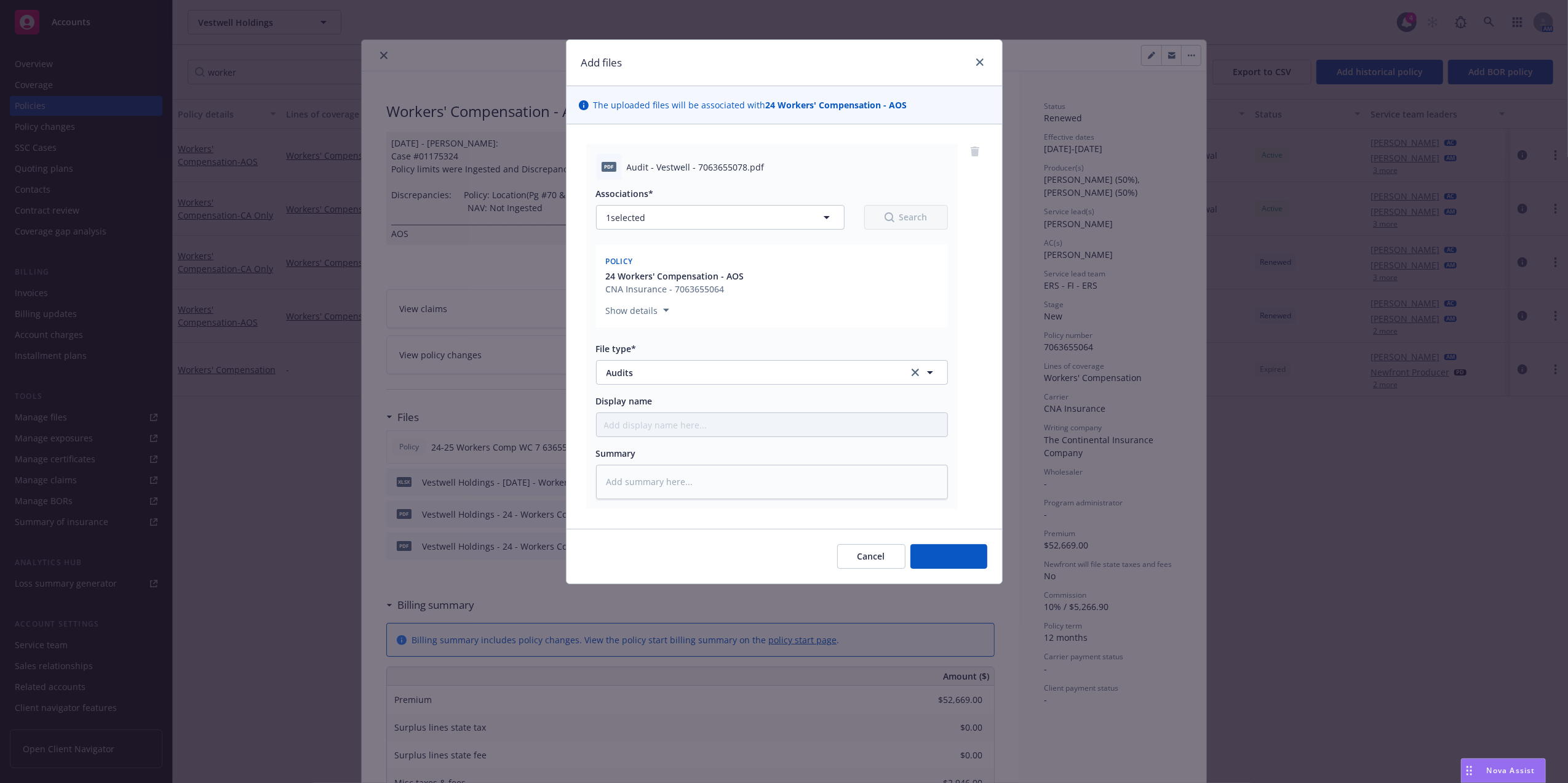
type textarea "x"
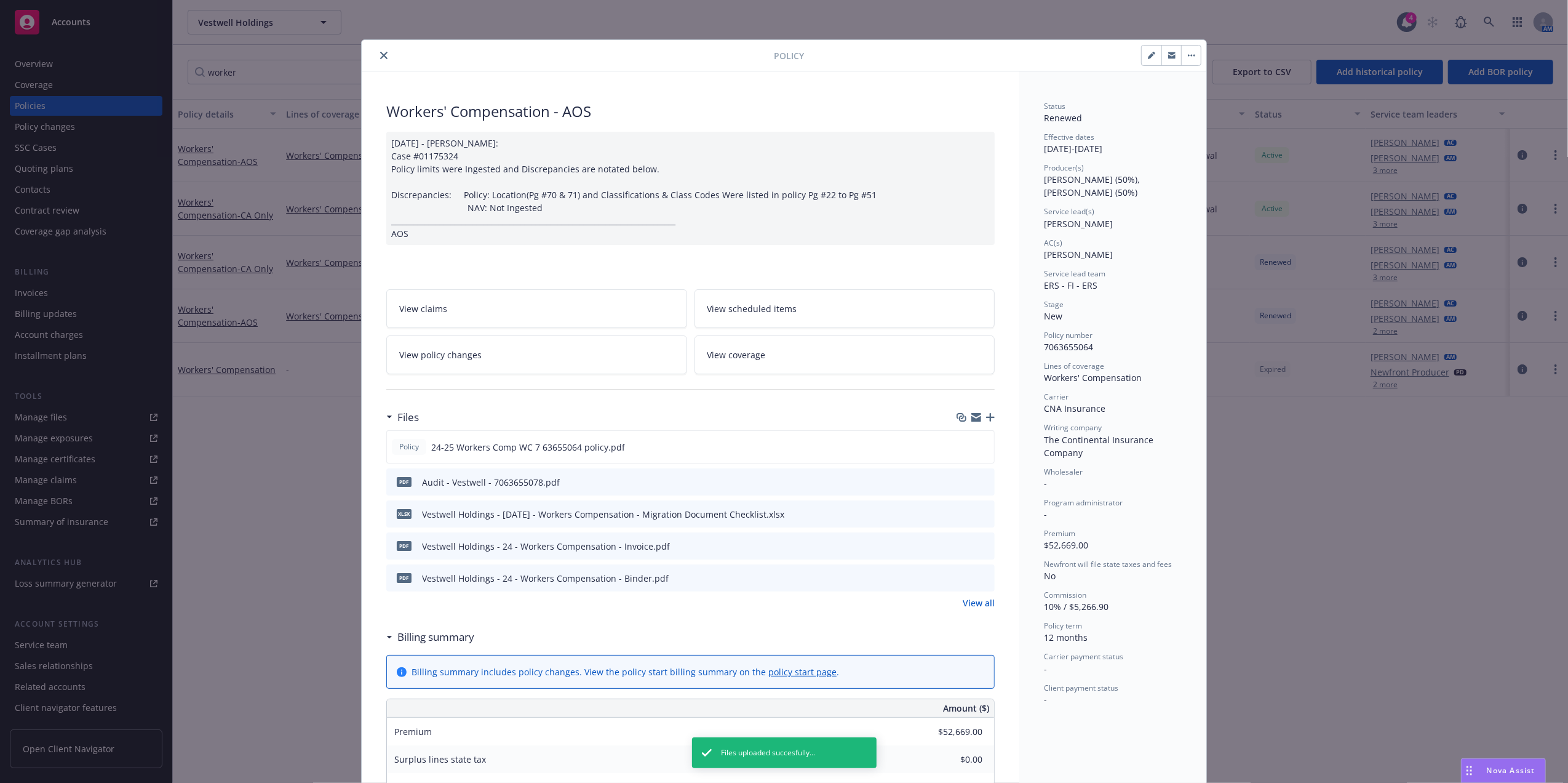
click at [380, 56] on icon "close" at bounding box center [384, 55] width 8 height 8
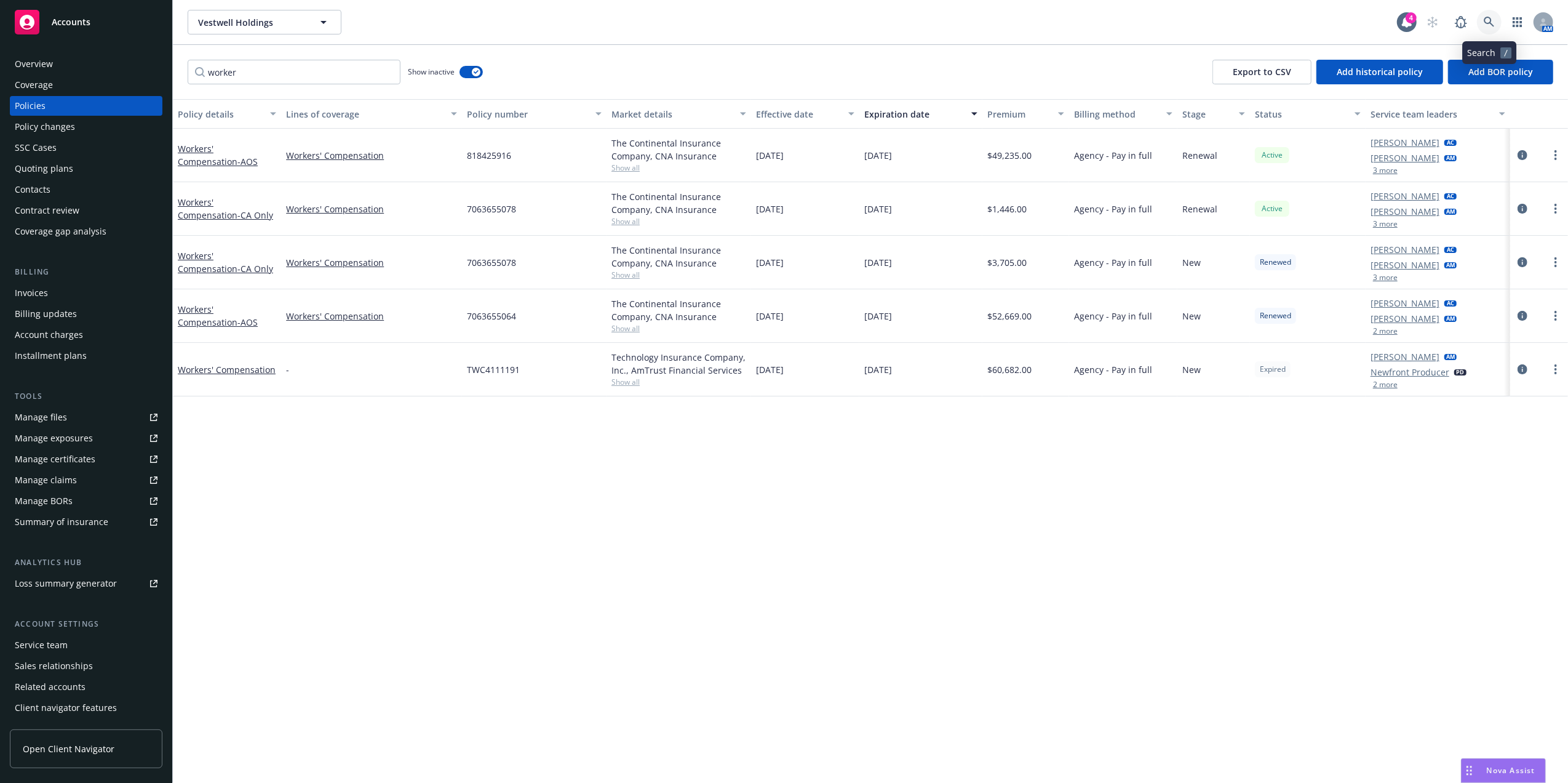
click at [1487, 29] on link at bounding box center [1489, 22] width 24 height 24
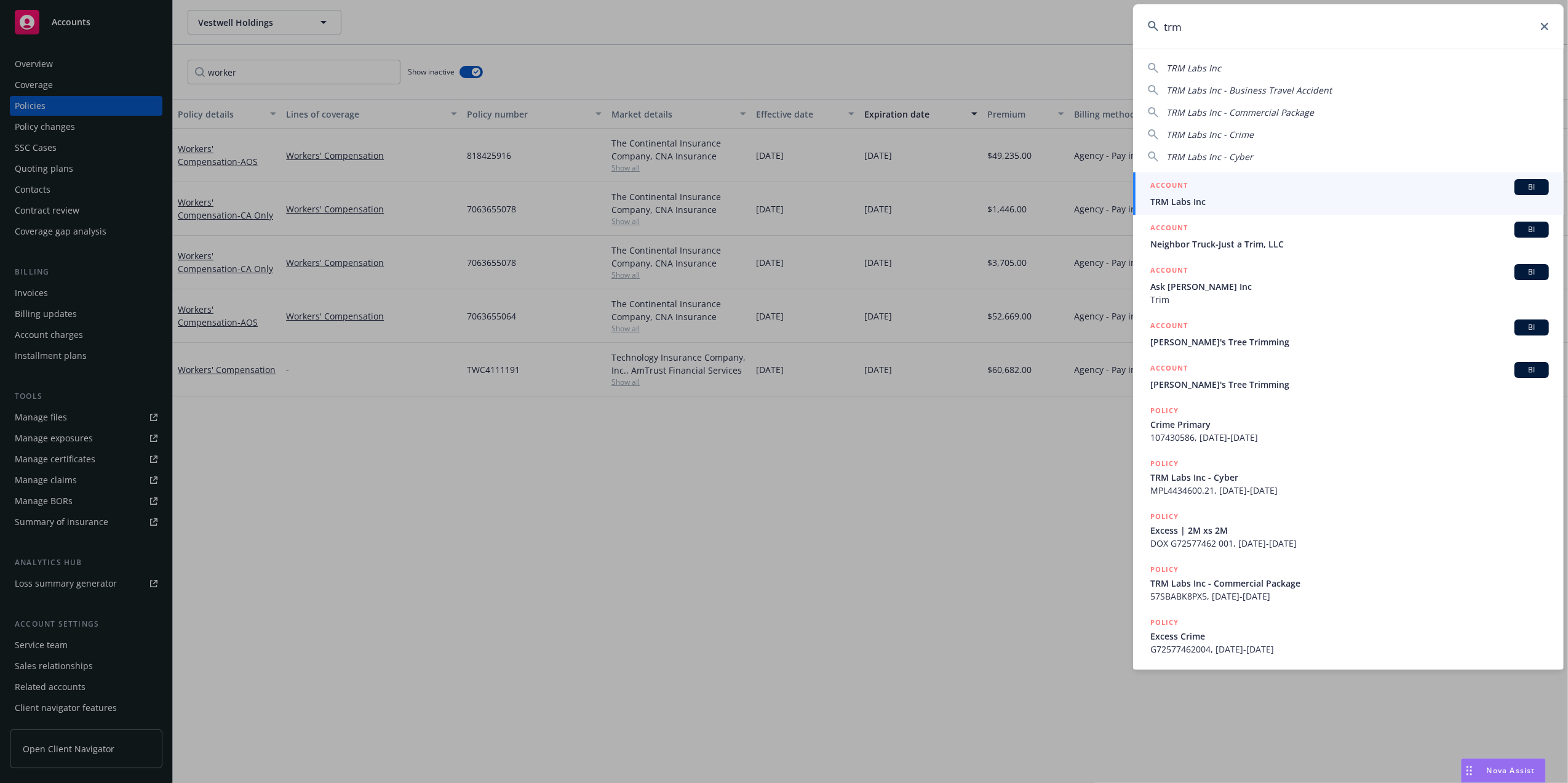
type input "trm"
click at [1280, 198] on span "TRM Labs Inc" at bounding box center [1350, 201] width 399 height 13
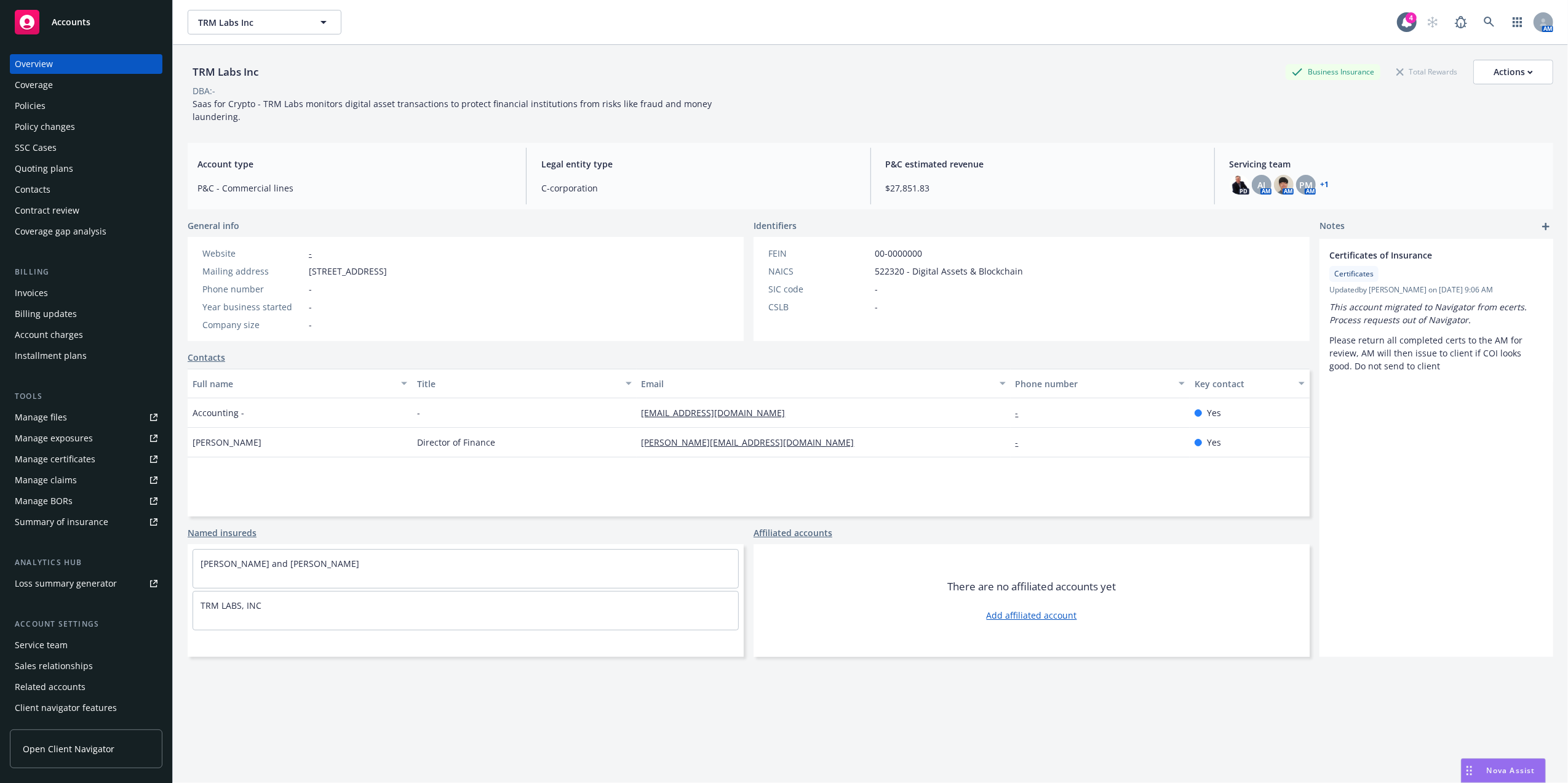
click at [87, 101] on div "Policies" at bounding box center [87, 105] width 143 height 19
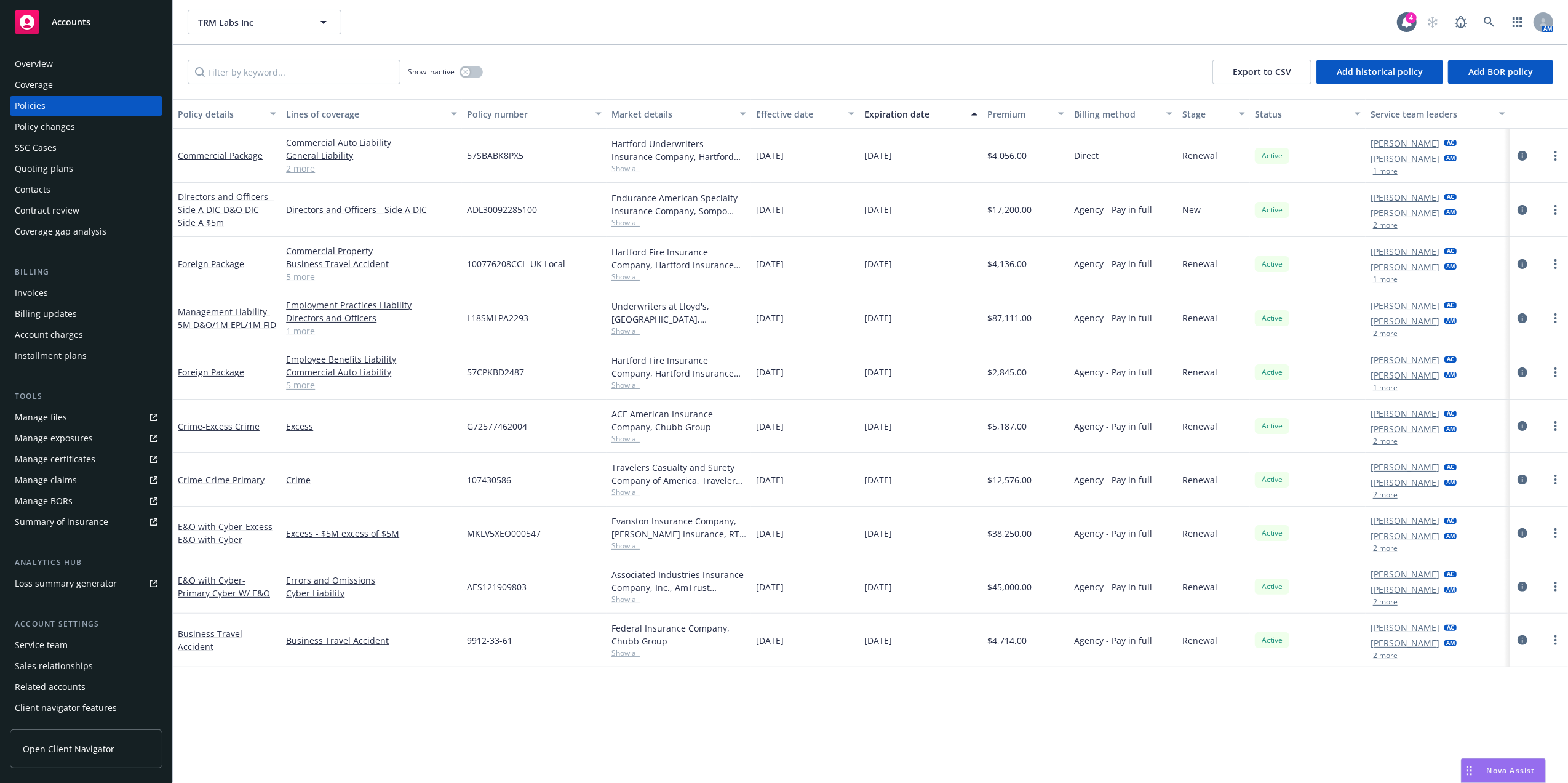
click at [60, 460] on div "Manage certificates" at bounding box center [55, 459] width 81 height 19
